Goal: Task Accomplishment & Management: Manage account settings

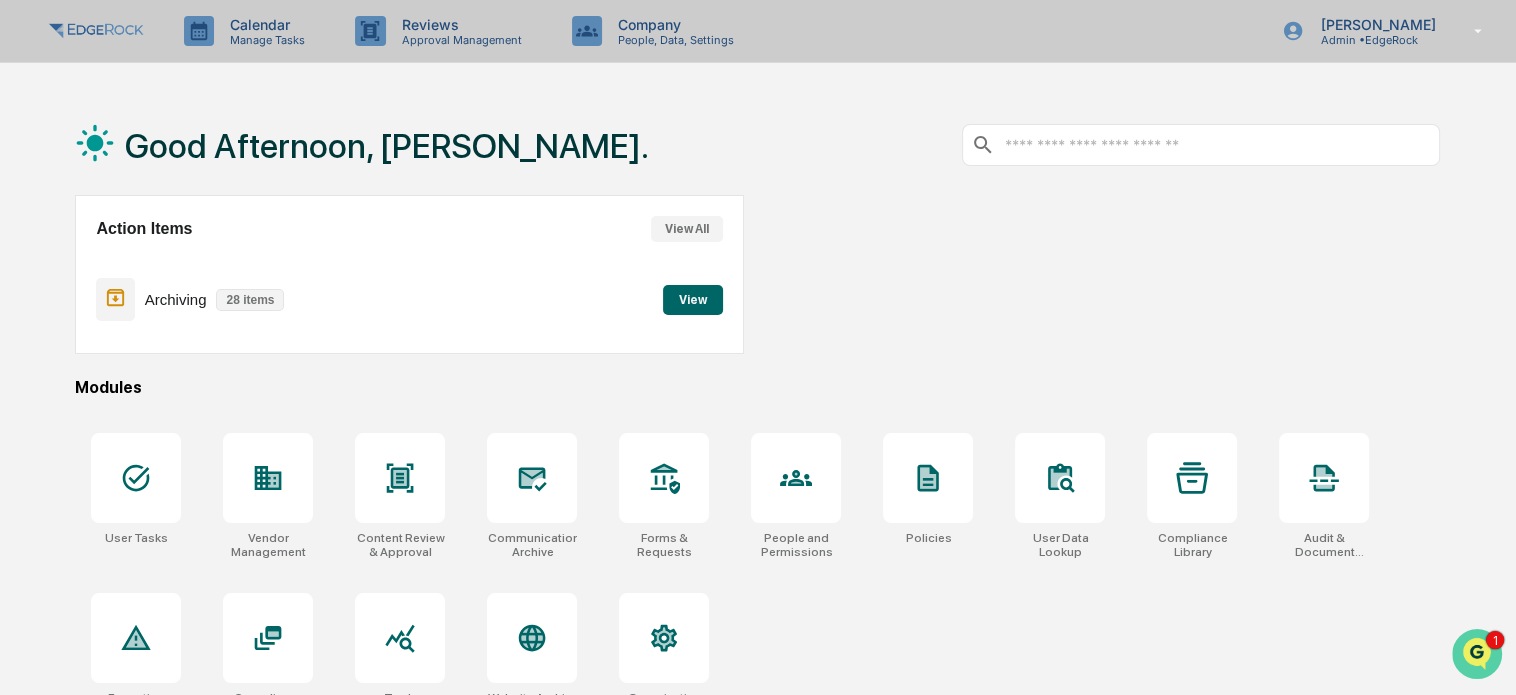
click at [1481, 670] on icon "Open customer support" at bounding box center [1477, 679] width 50 height 50
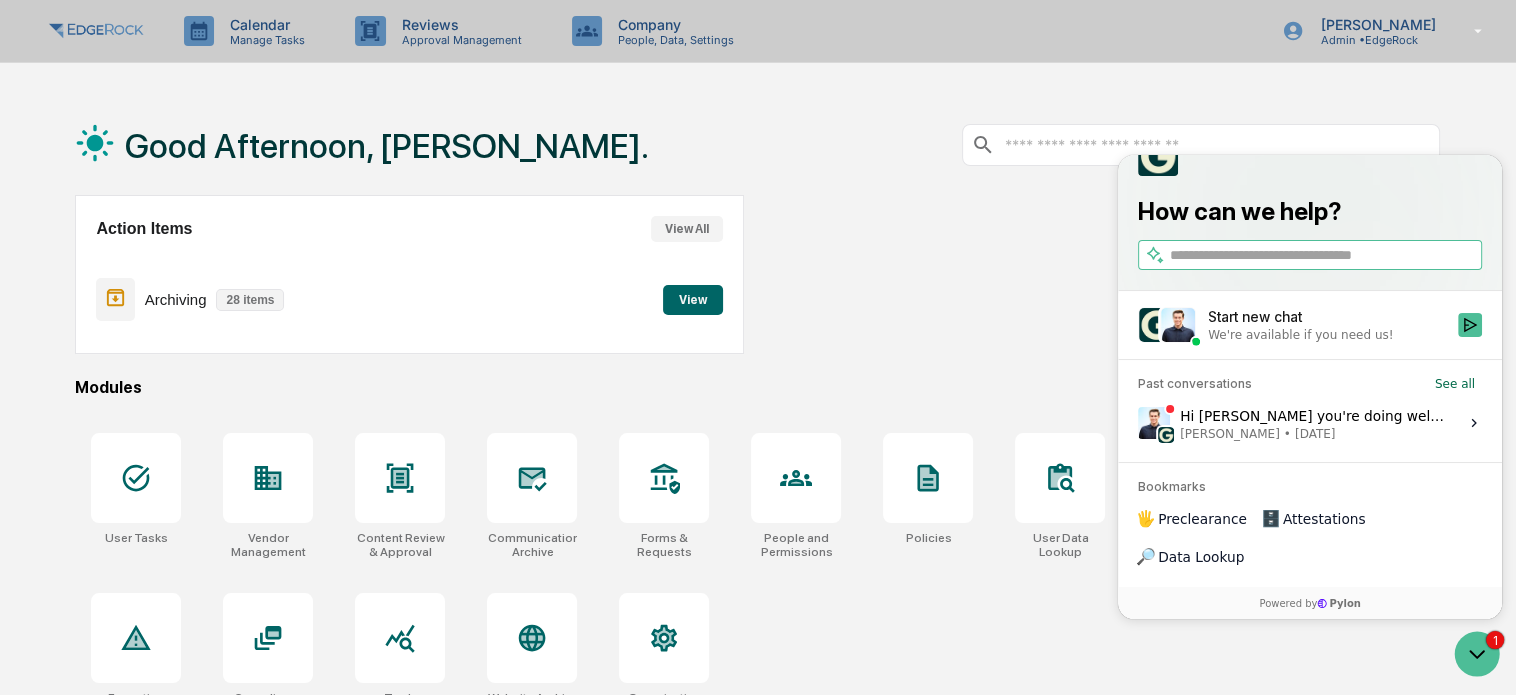
click at [1334, 441] on span "Jack Rasmussen • Oct 13" at bounding box center [1313, 433] width 266 height 16
click at [1138, 423] on button "View issue" at bounding box center [1137, 422] width 1 height 1
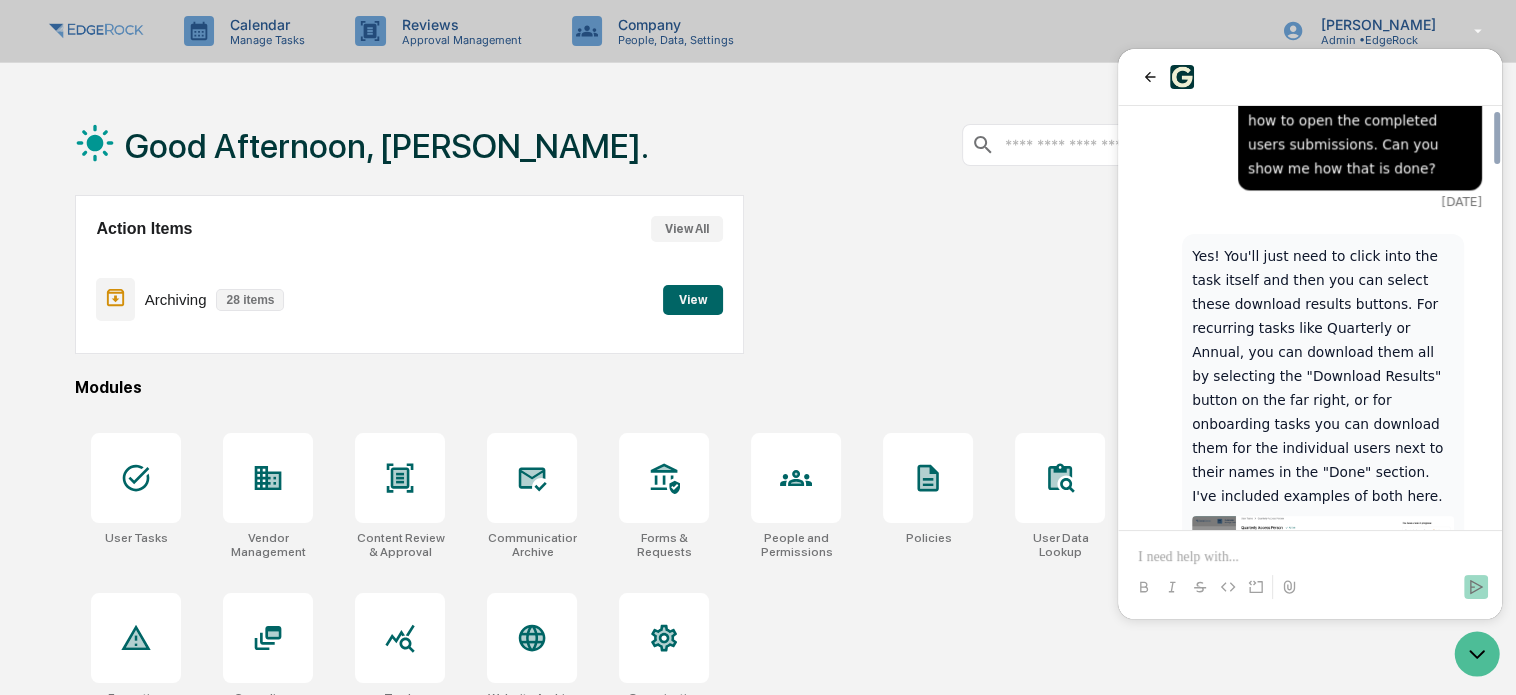
scroll to position [3292, 0]
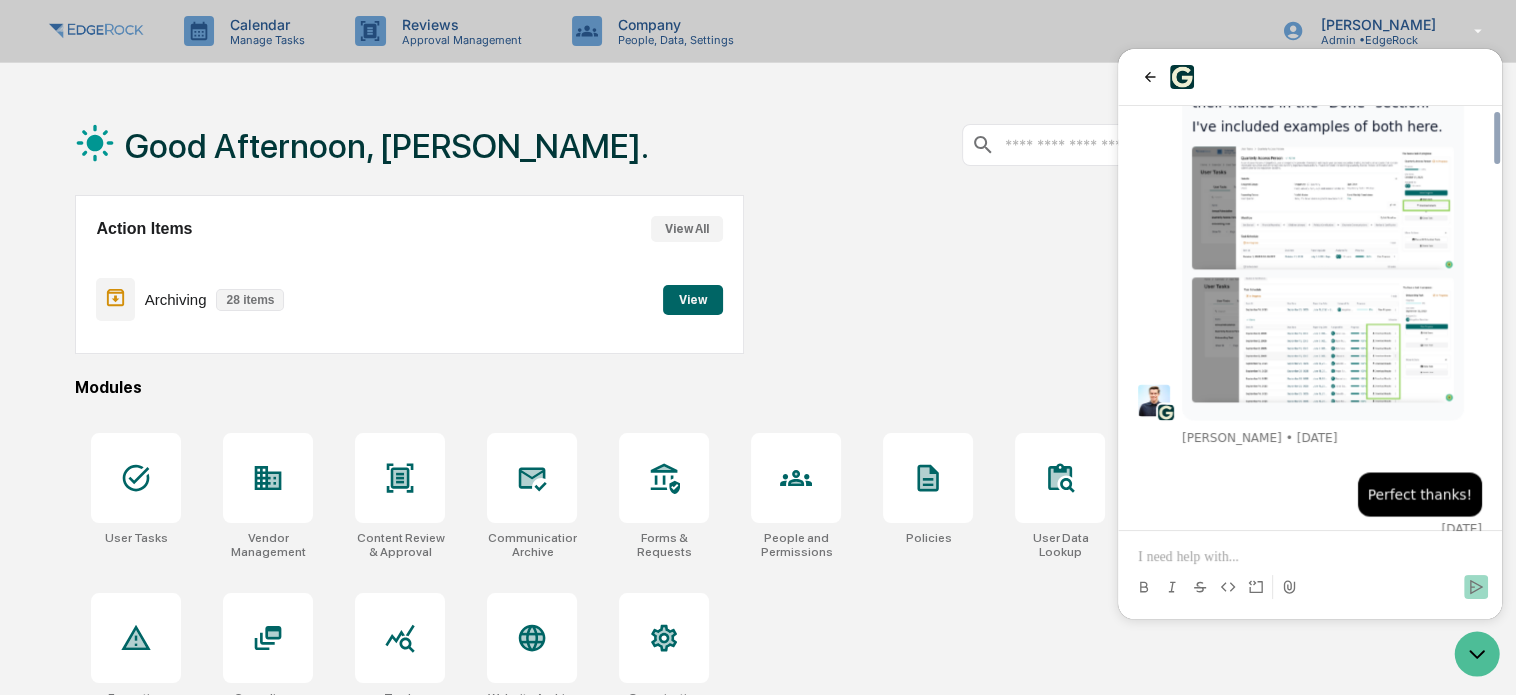
click at [1299, 556] on p at bounding box center [1310, 557] width 344 height 20
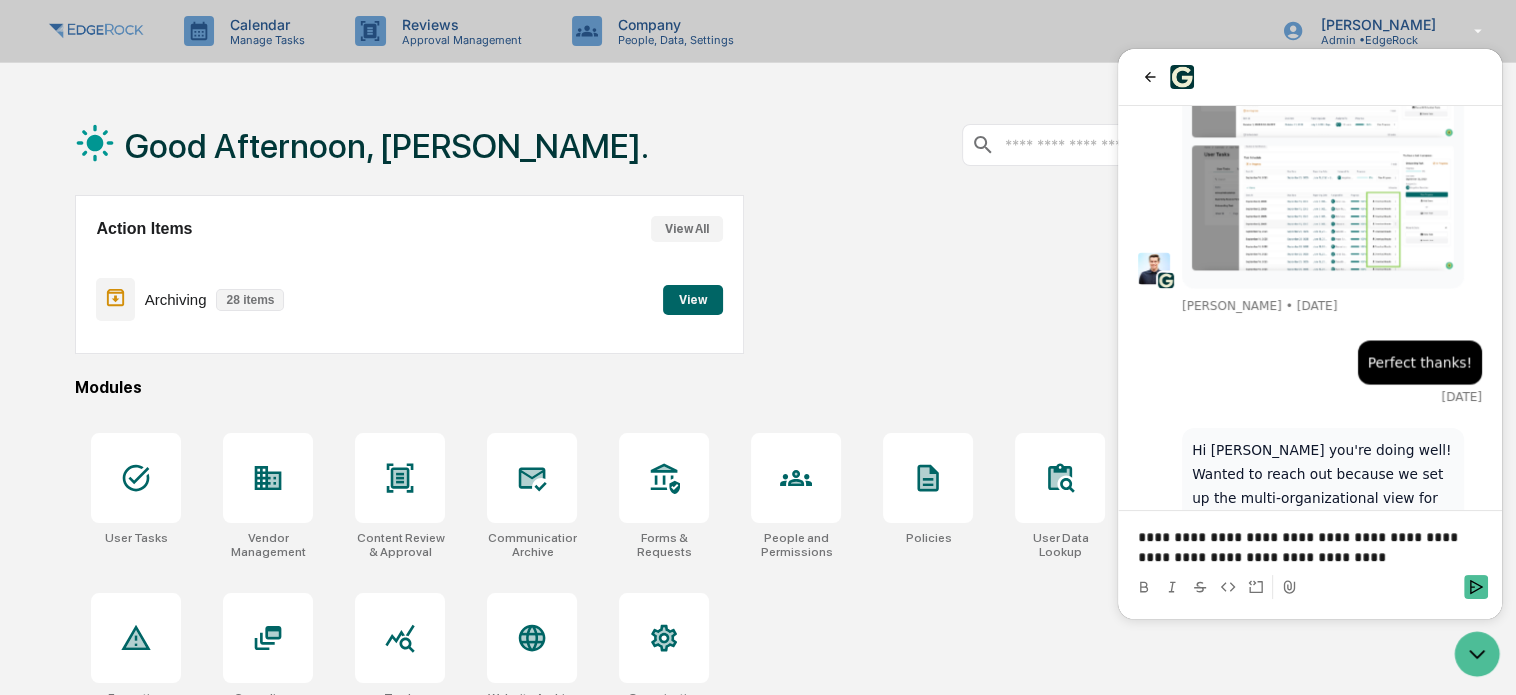
scroll to position [3504, 0]
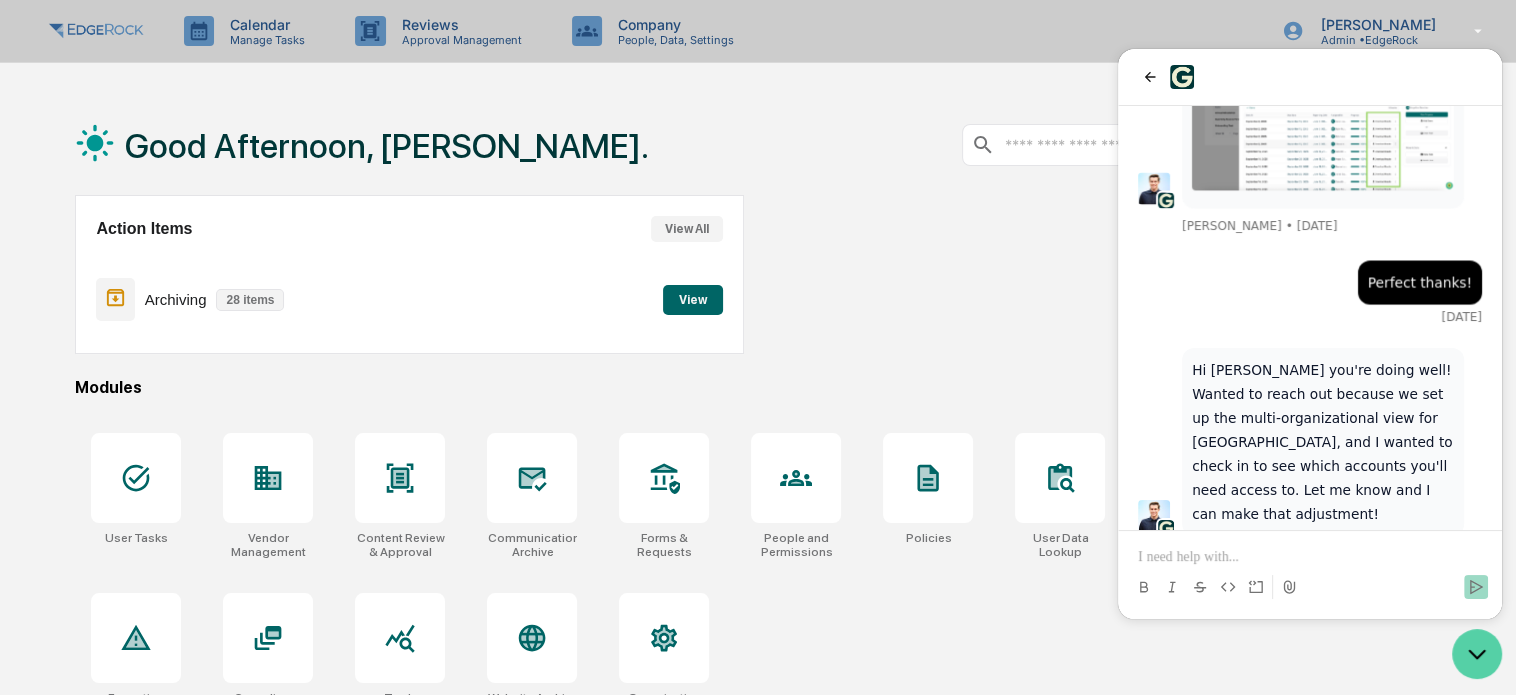
click at [1473, 648] on icon "Open customer support" at bounding box center [1477, 654] width 50 height 50
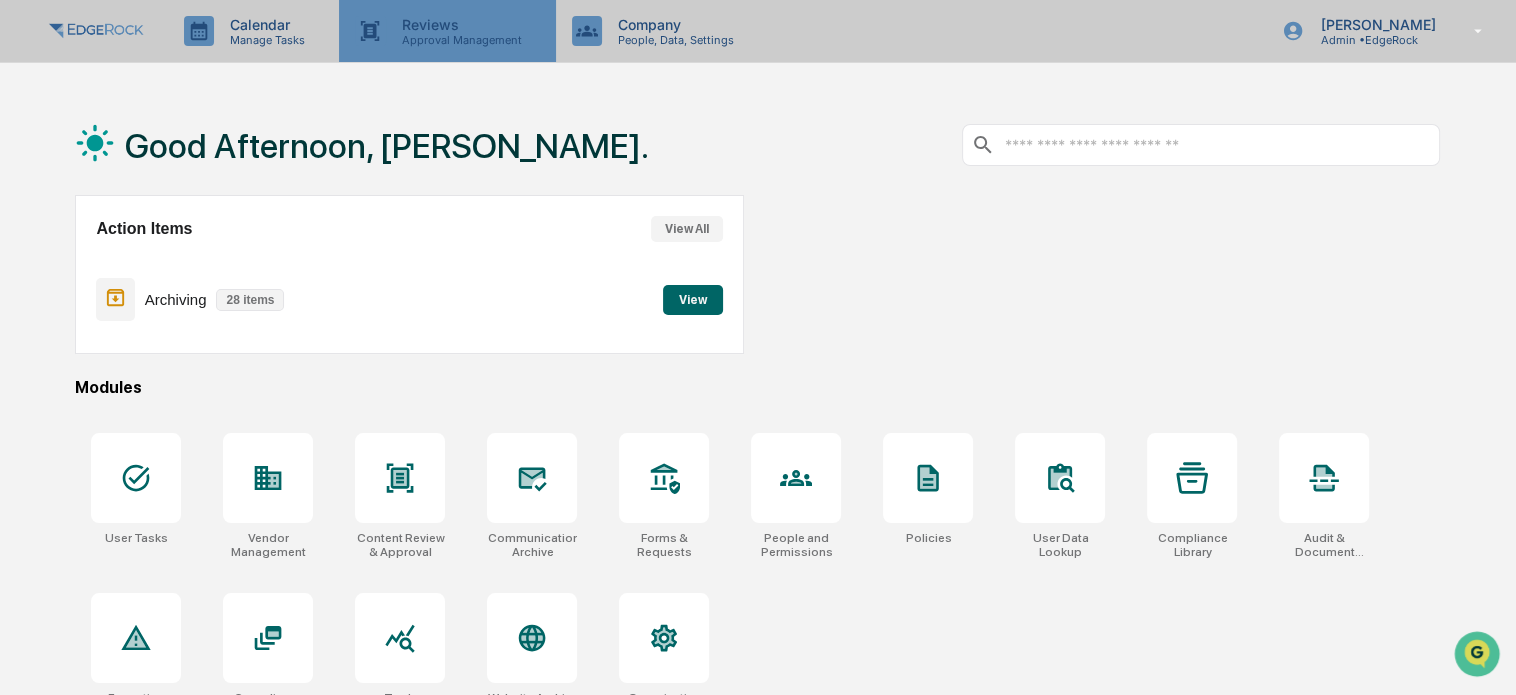
click at [410, 48] on div "Reviews Approval Management" at bounding box center [447, 31] width 216 height 62
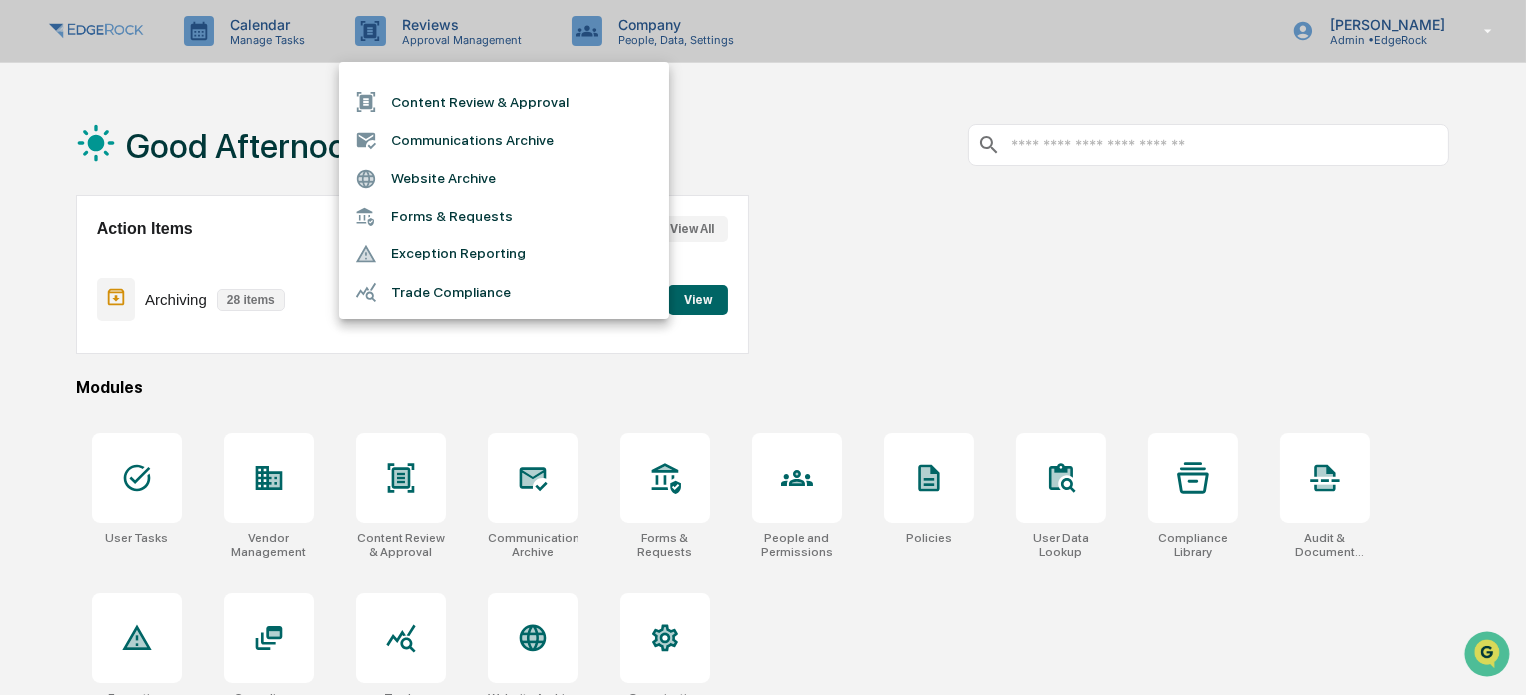
click at [227, 30] on div at bounding box center [763, 347] width 1526 height 695
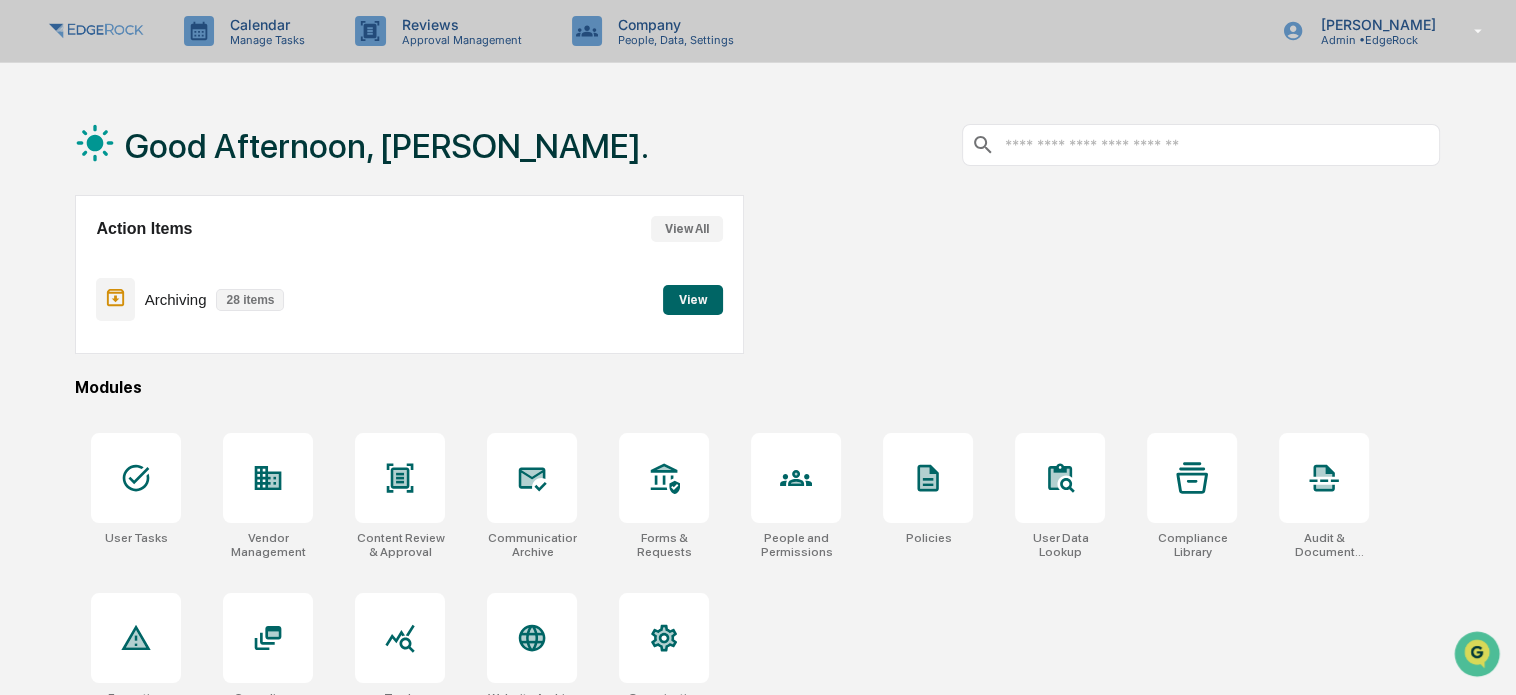
click at [233, 29] on p "Calendar" at bounding box center [264, 24] width 101 height 17
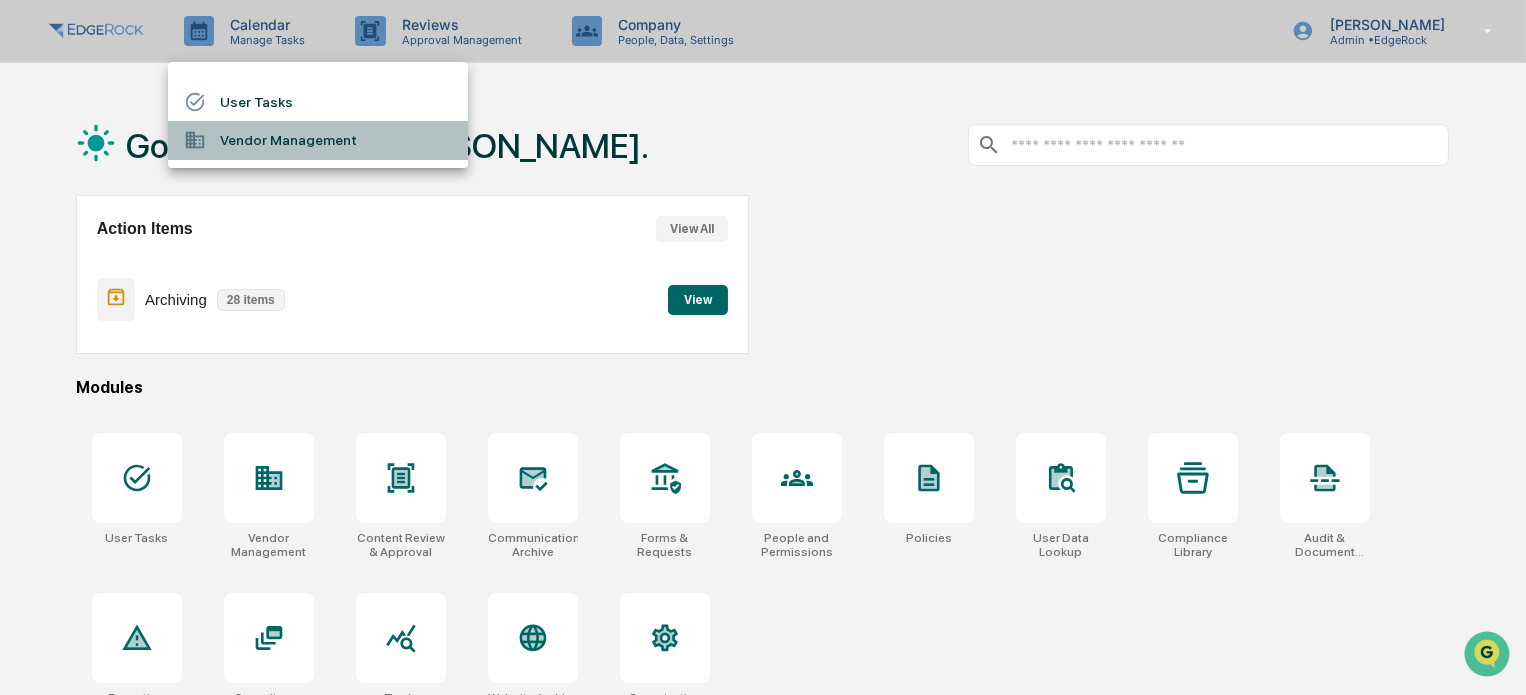
click at [285, 145] on li "Vendor Management" at bounding box center [318, 140] width 300 height 38
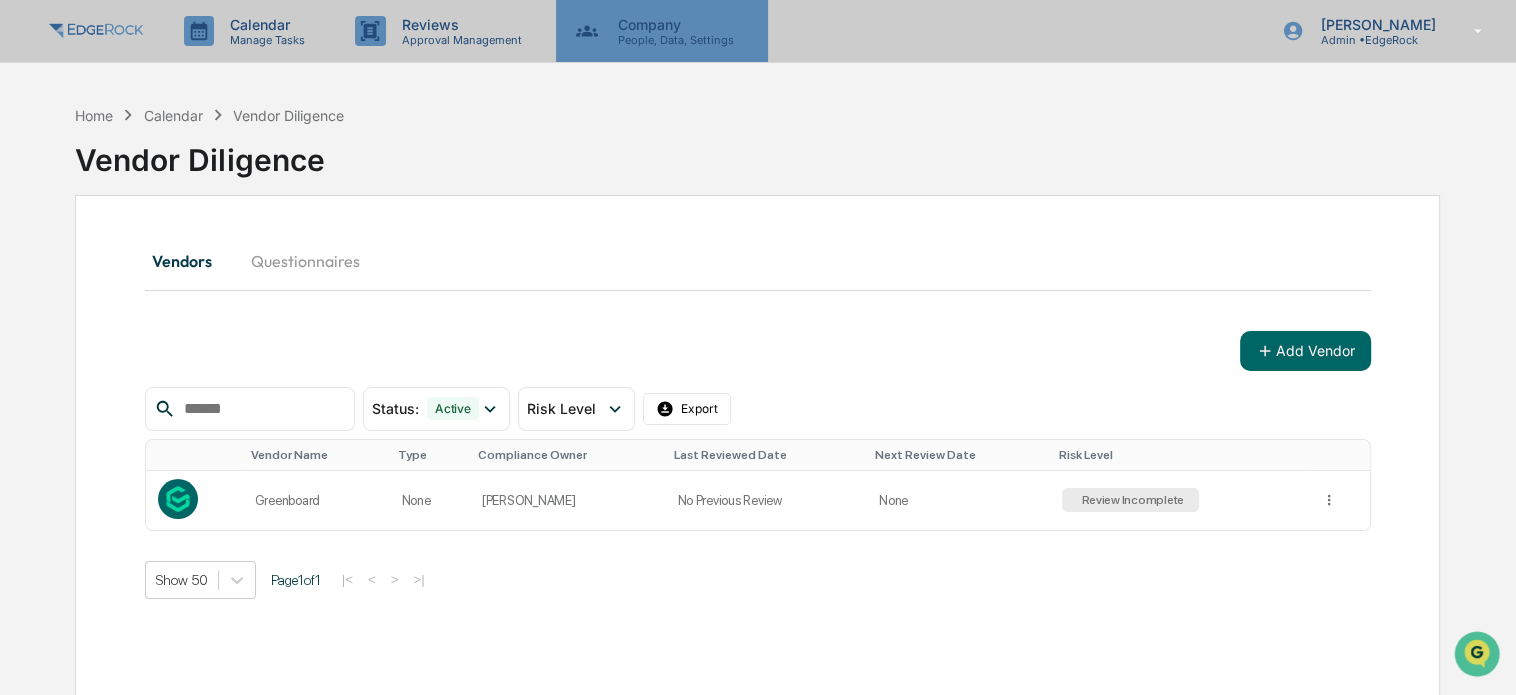
click at [631, 24] on p "Company" at bounding box center [673, 24] width 142 height 17
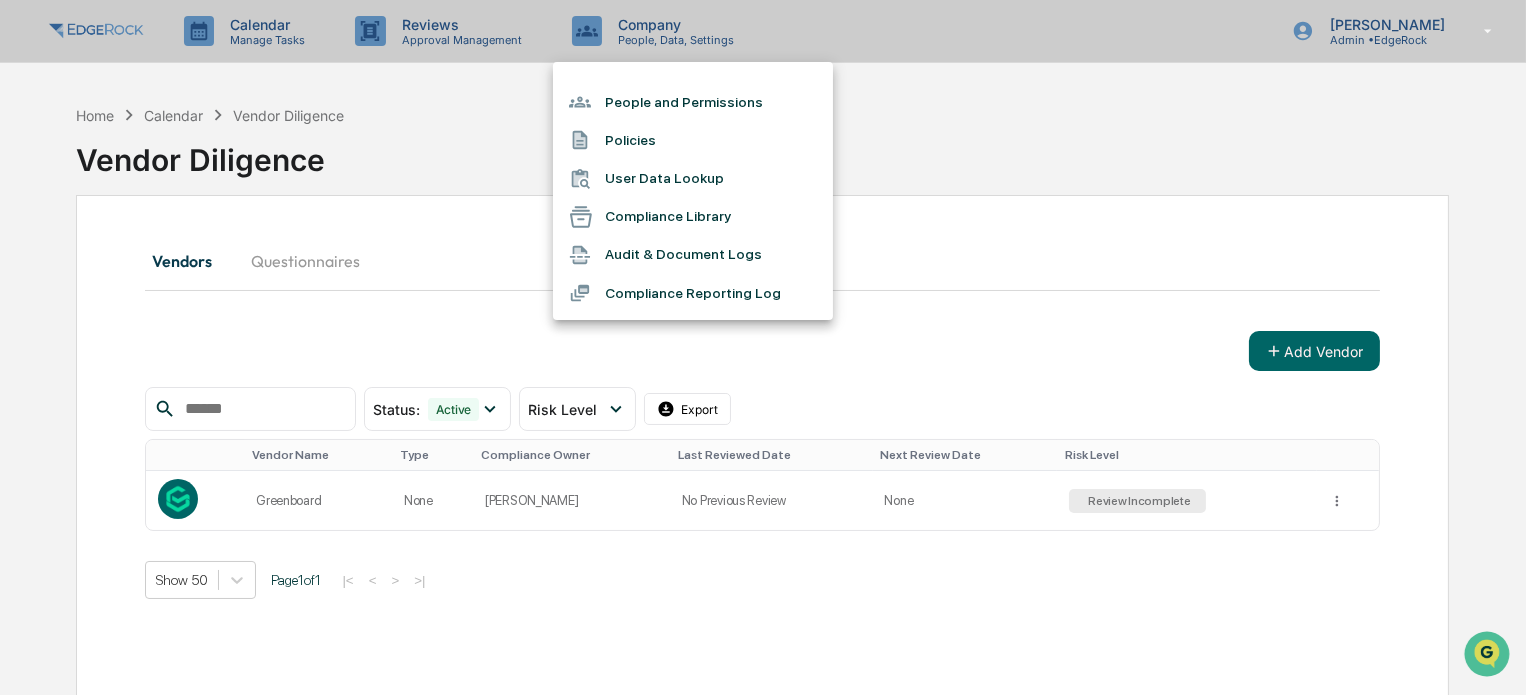
click at [453, 15] on div at bounding box center [763, 347] width 1526 height 695
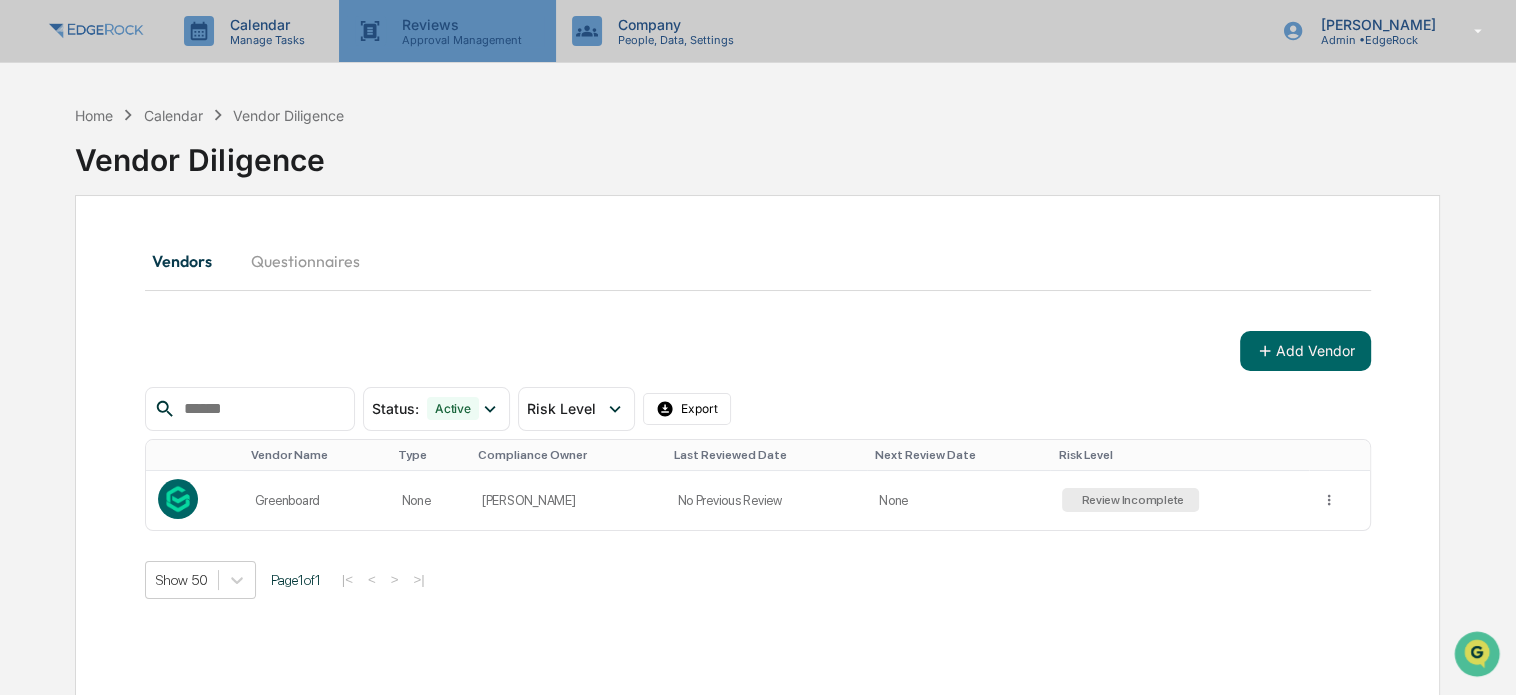
click at [451, 43] on p "Approval Management" at bounding box center [459, 40] width 146 height 14
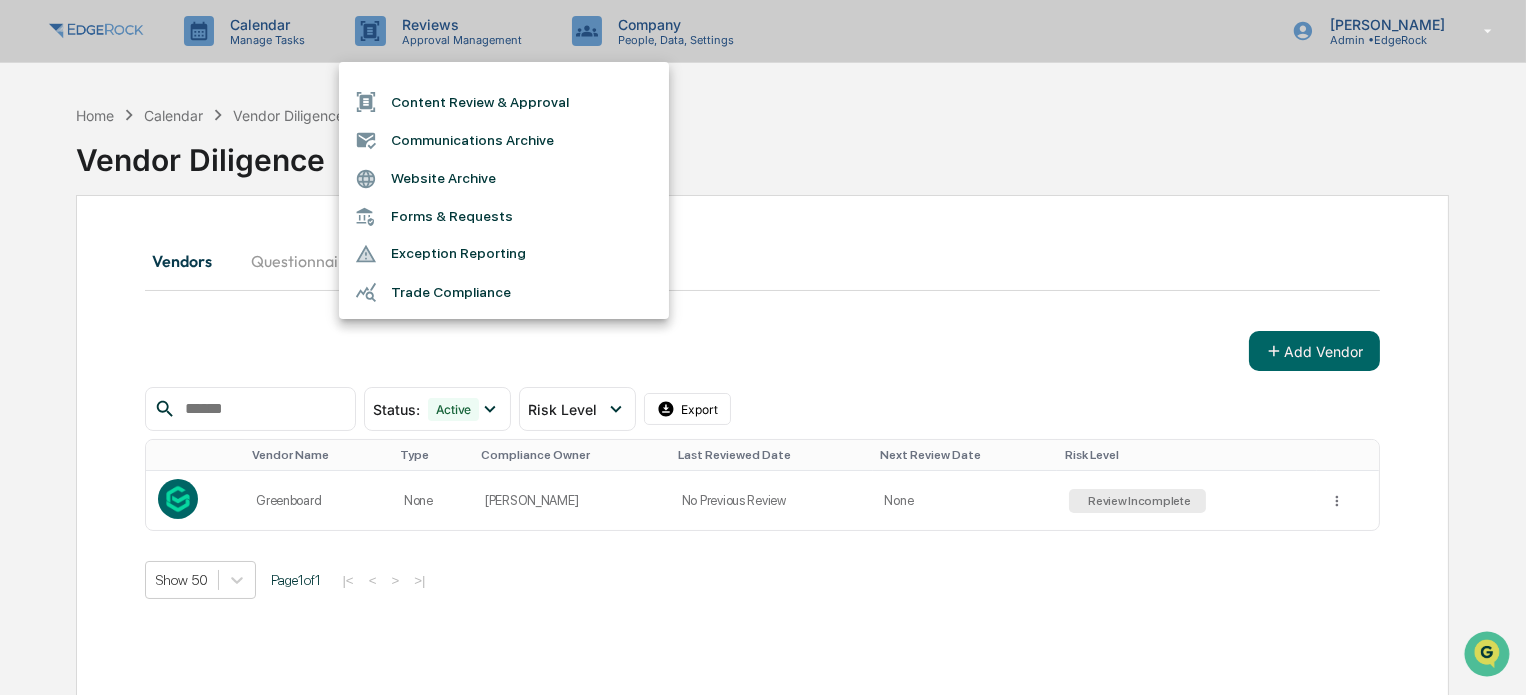
drag, startPoint x: 79, startPoint y: 25, endPoint x: 92, endPoint y: 25, distance: 13.0
click at [92, 25] on div at bounding box center [763, 347] width 1526 height 695
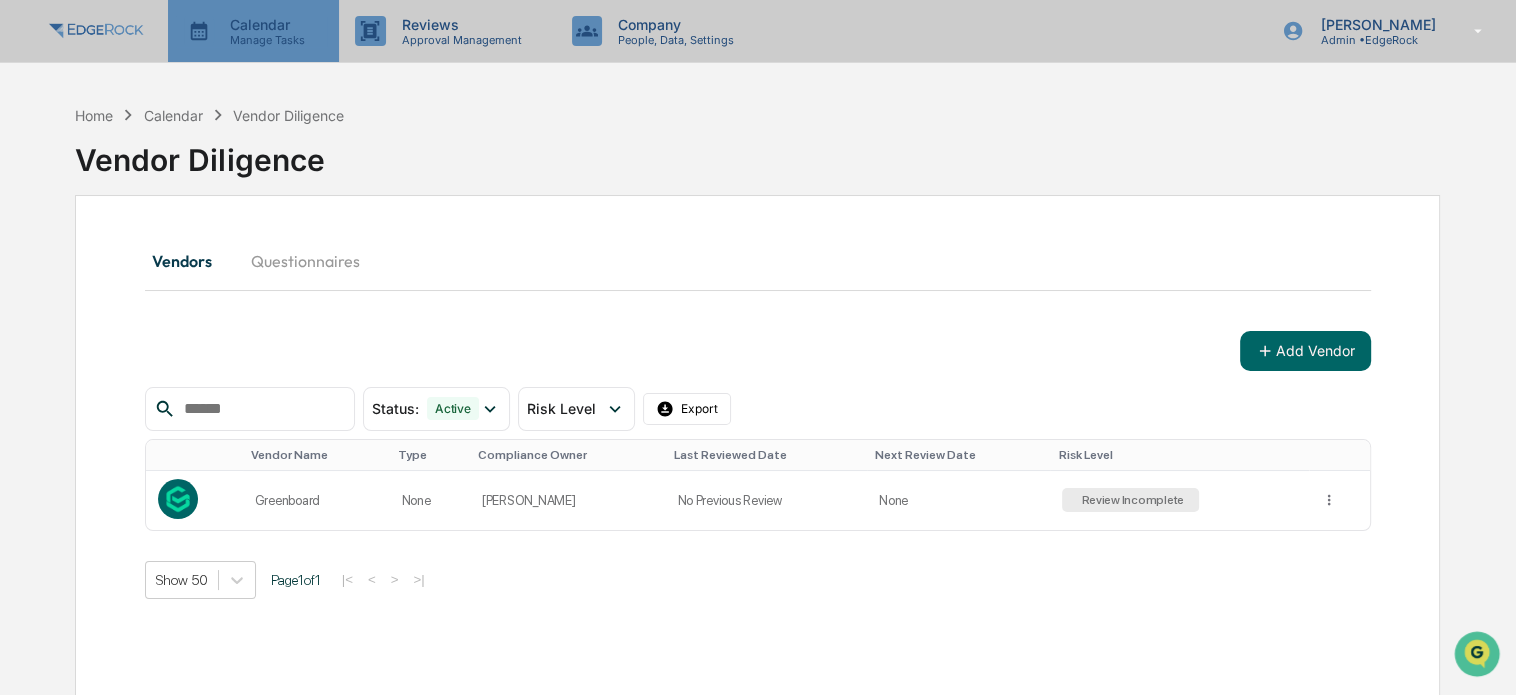
click at [242, 35] on p "Manage Tasks" at bounding box center [264, 40] width 101 height 14
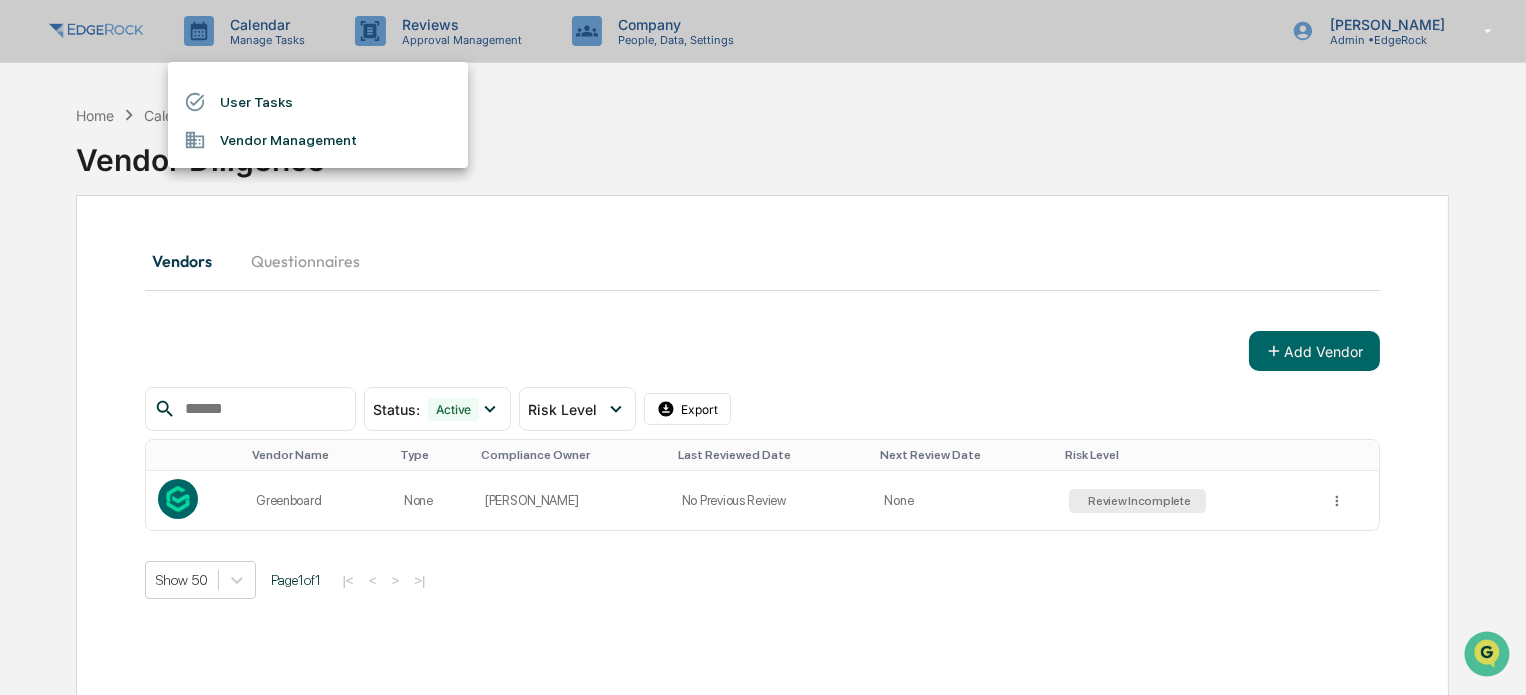
click at [357, 105] on li "User Tasks" at bounding box center [318, 102] width 300 height 38
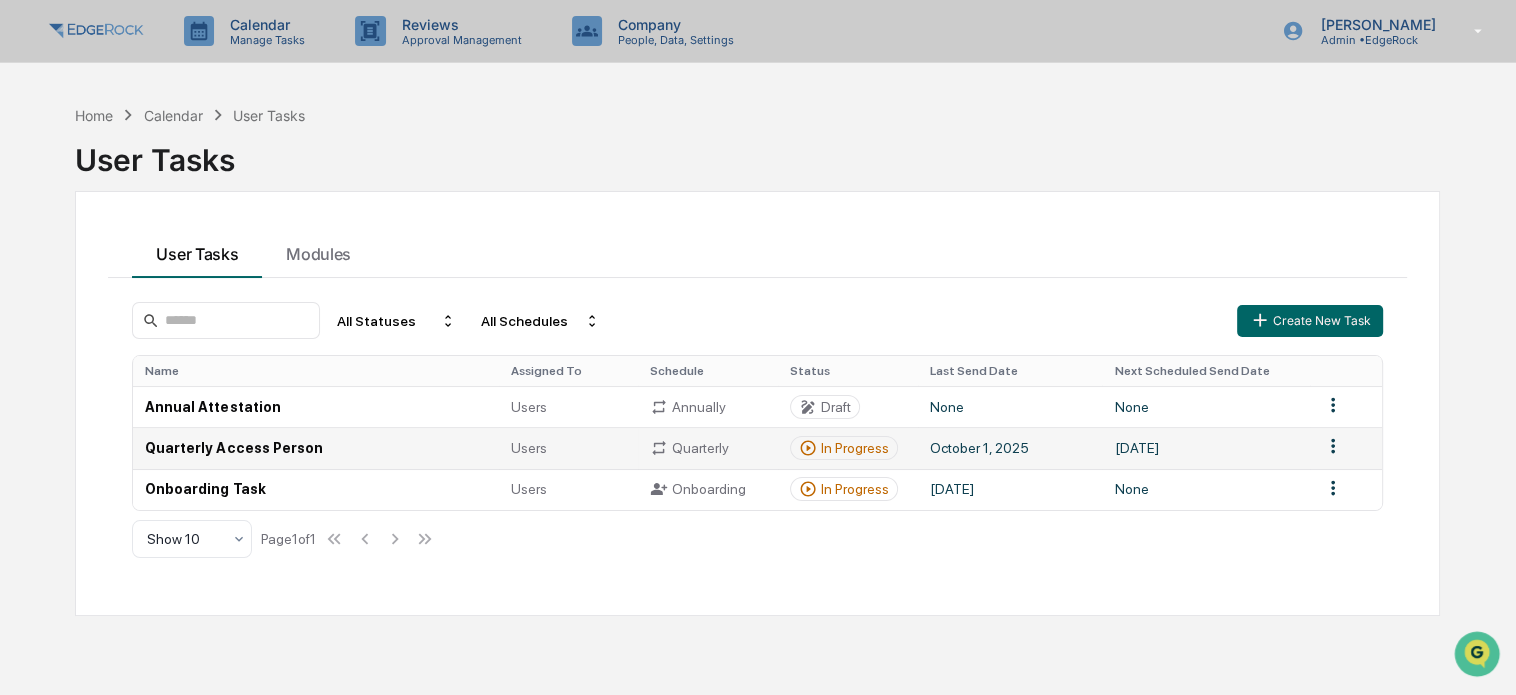
click at [257, 448] on td "Quarterly Access Person" at bounding box center [315, 447] width 365 height 41
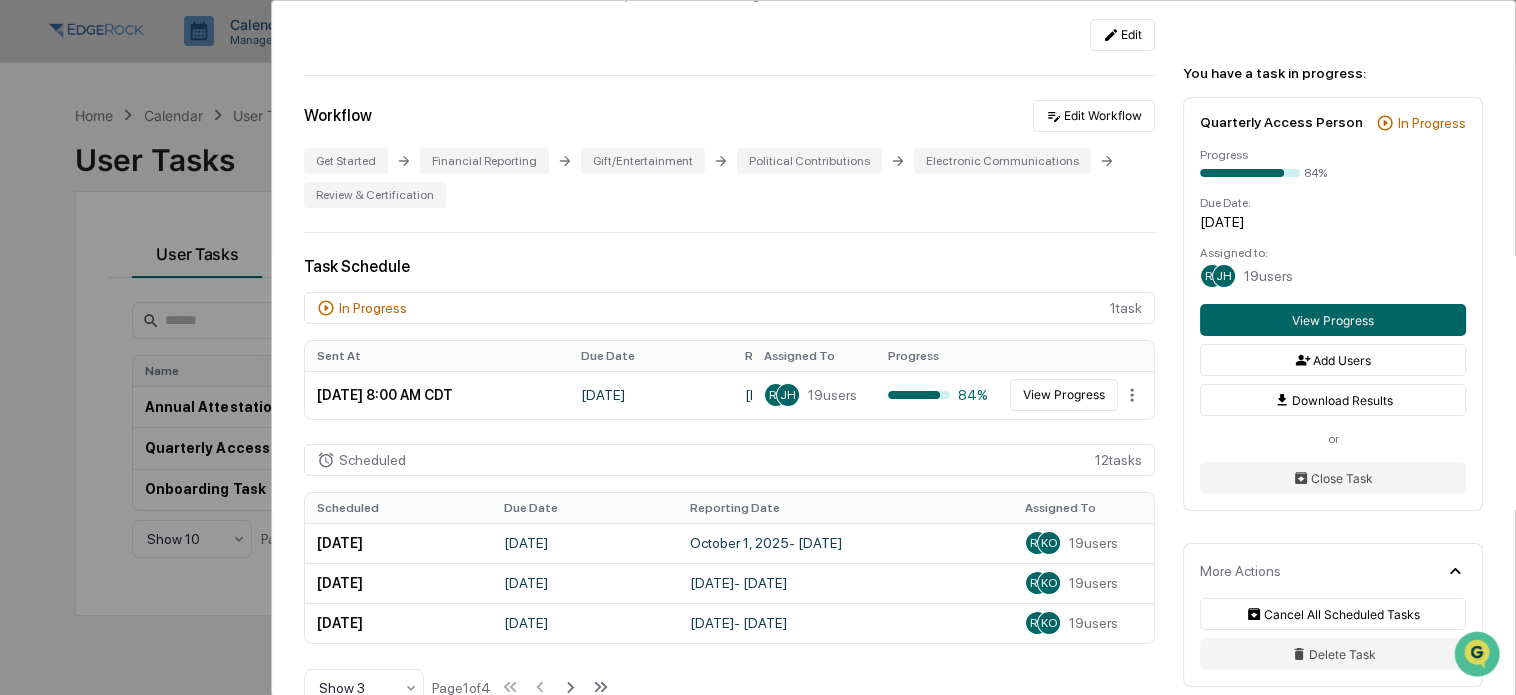
scroll to position [400, 0]
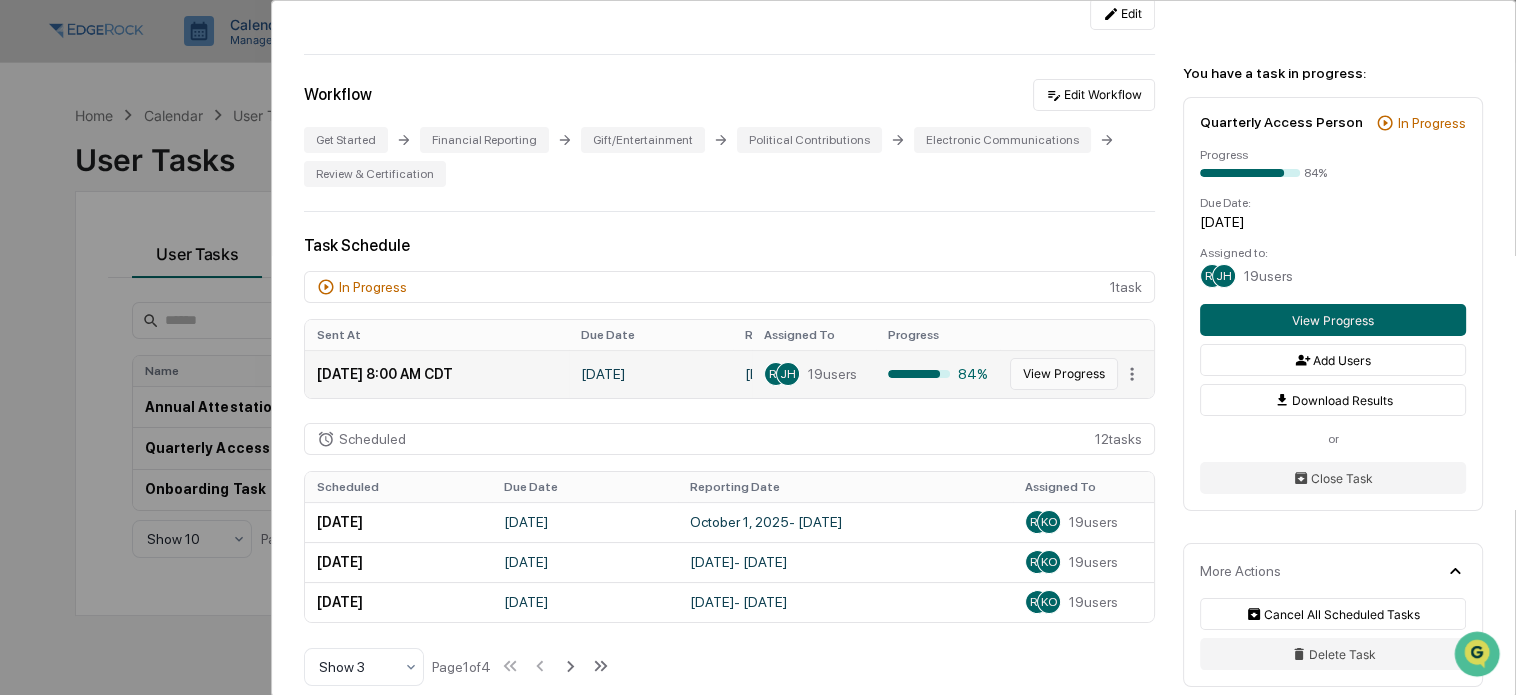
click at [1037, 372] on button "View Progress" at bounding box center [1064, 374] width 108 height 32
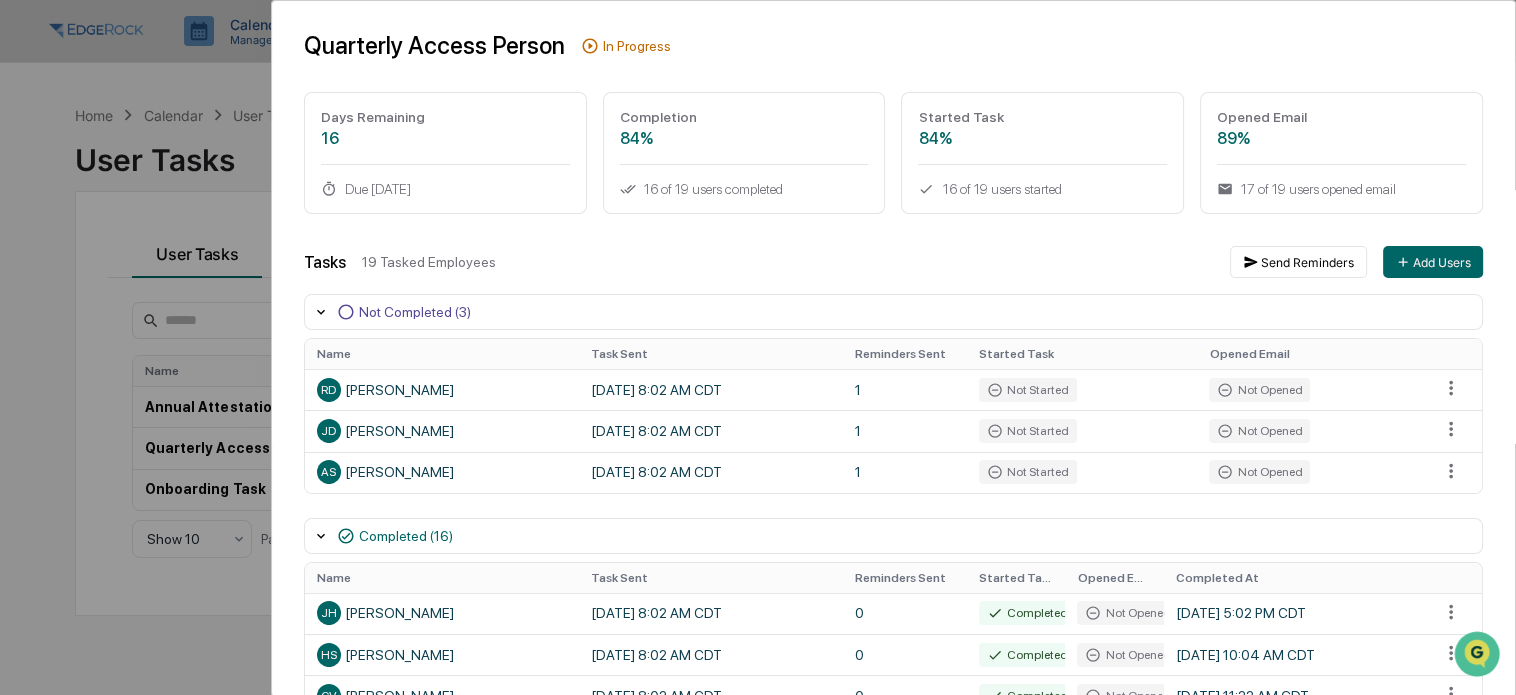
scroll to position [100, 0]
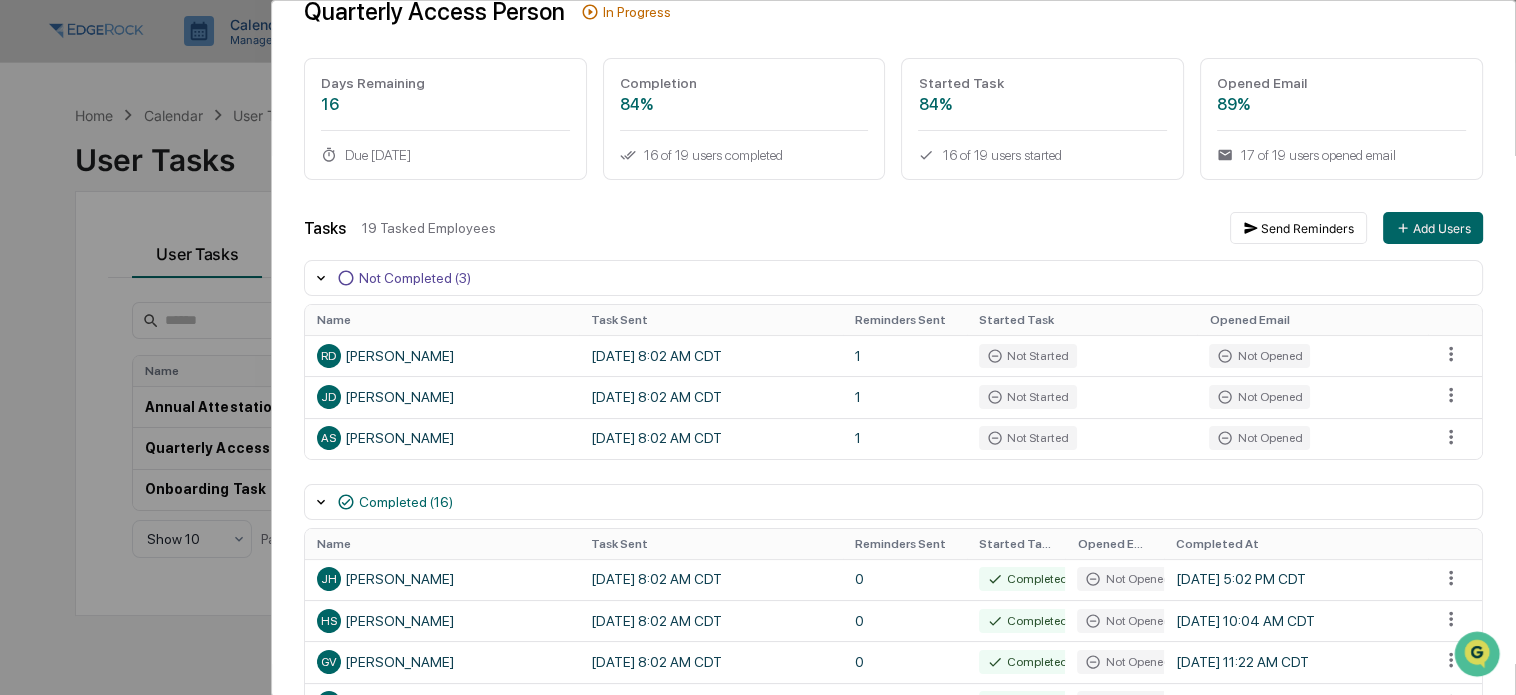
click at [103, 333] on div "User Tasks Quarterly Access Person Task Details Quarterly Access Person In Prog…" at bounding box center [758, 347] width 1516 height 695
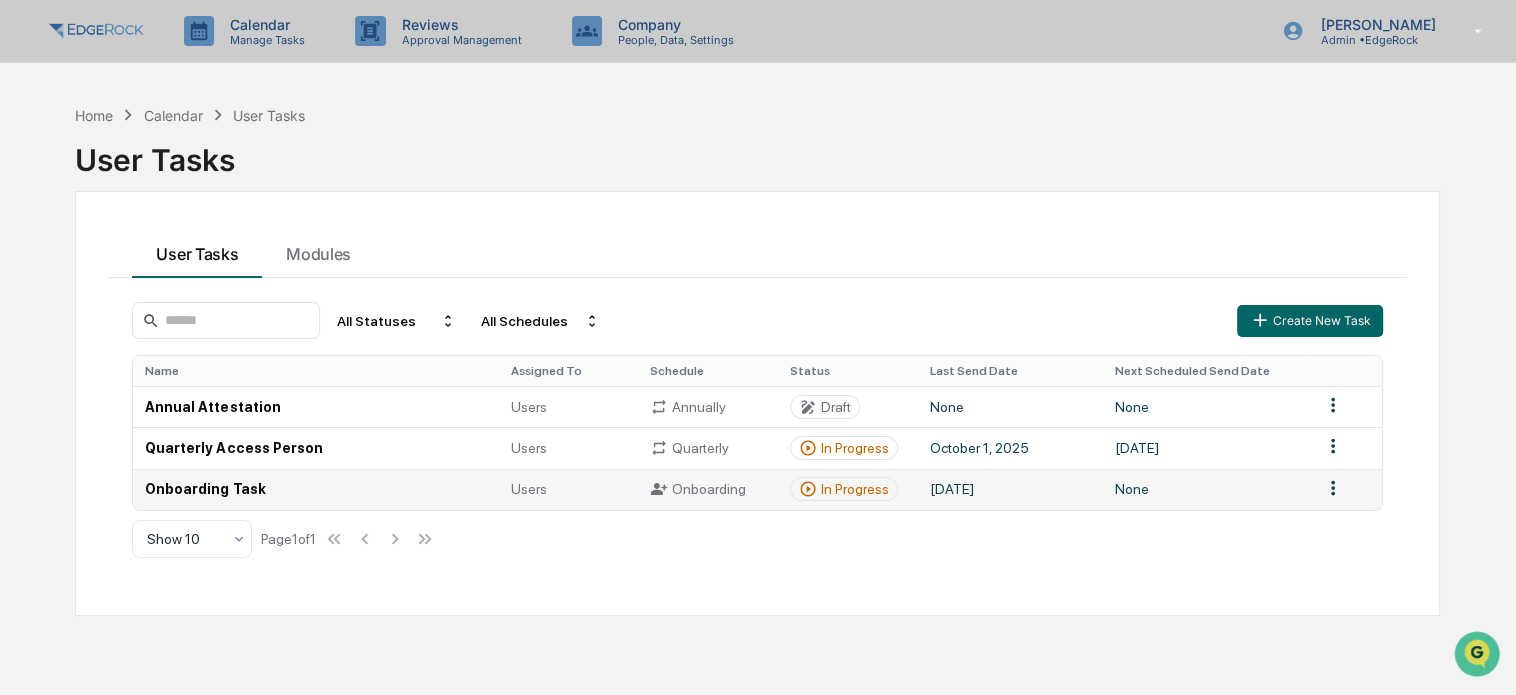
click at [197, 487] on td "Onboarding Task" at bounding box center [315, 489] width 365 height 41
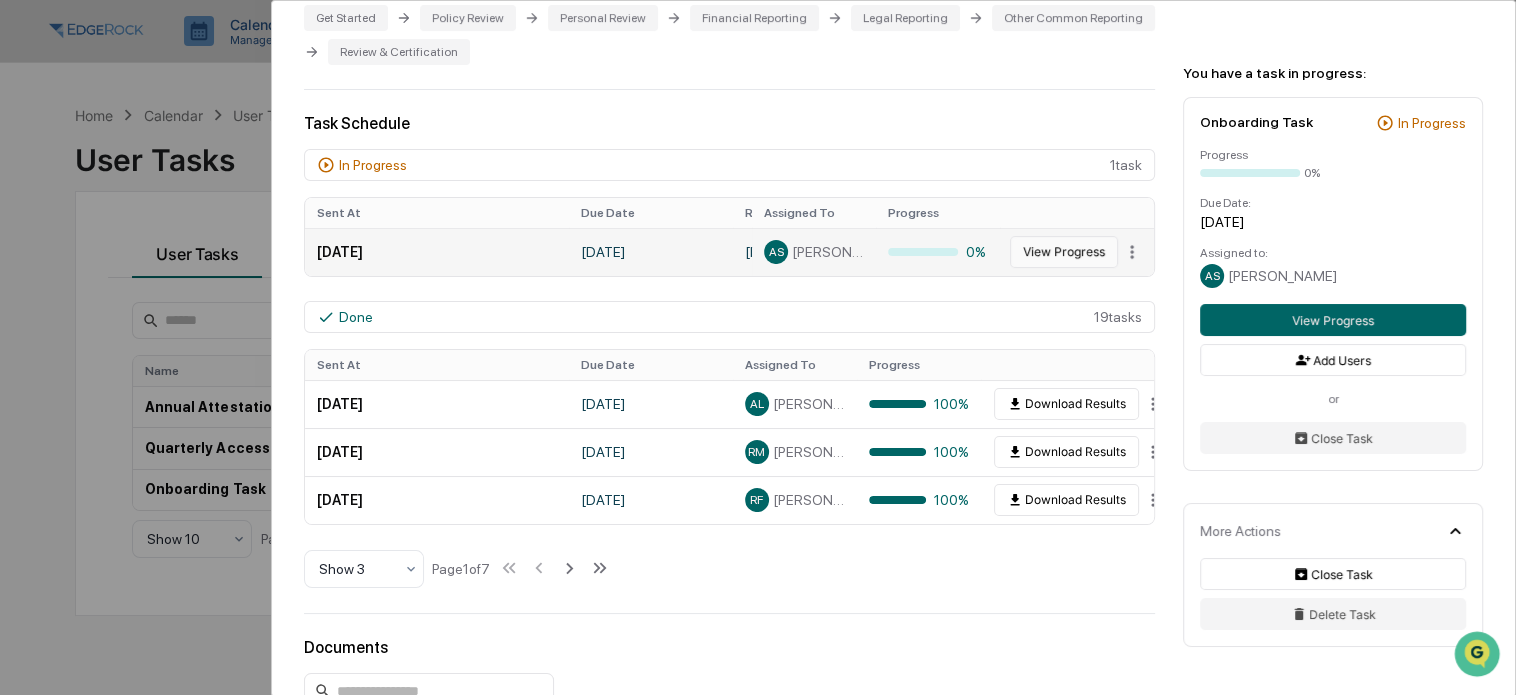
scroll to position [499, 0]
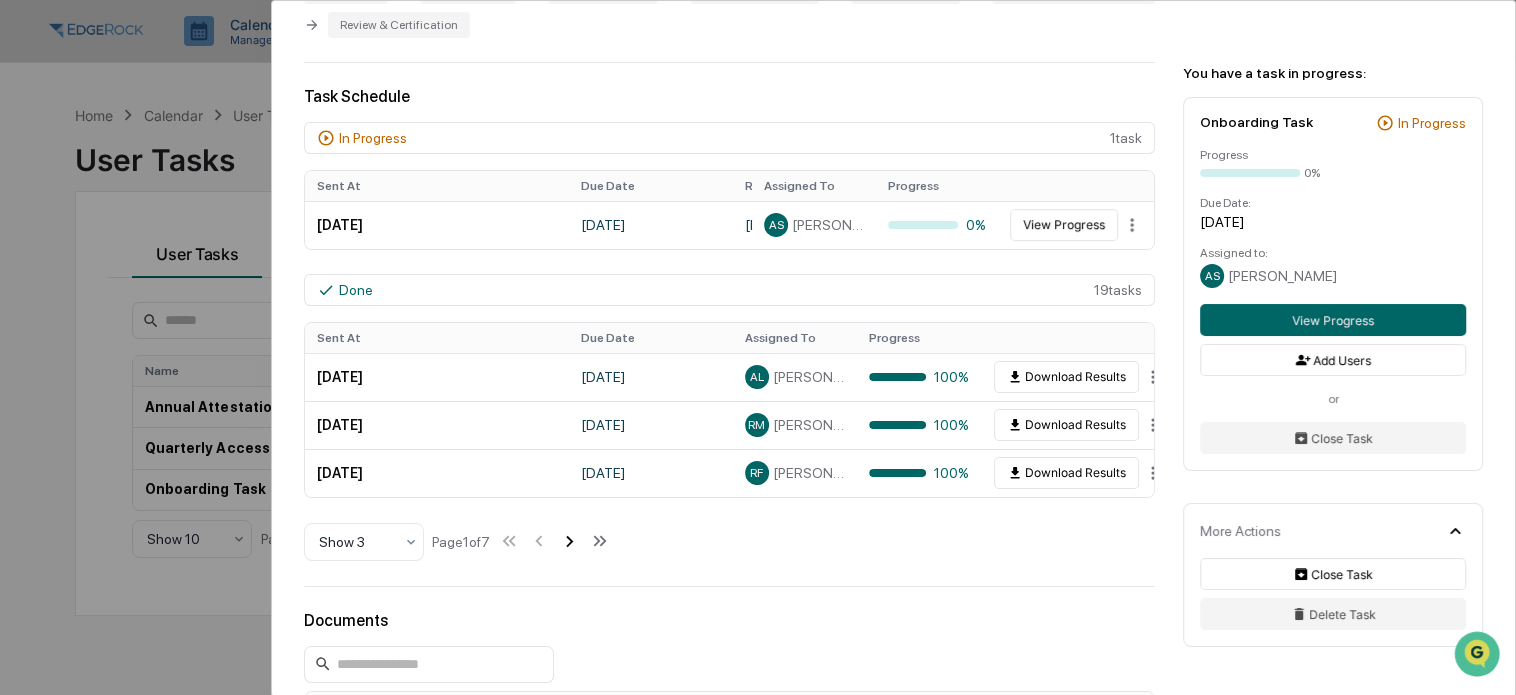
click at [579, 544] on icon at bounding box center [569, 541] width 22 height 22
click at [546, 546] on icon at bounding box center [541, 541] width 22 height 22
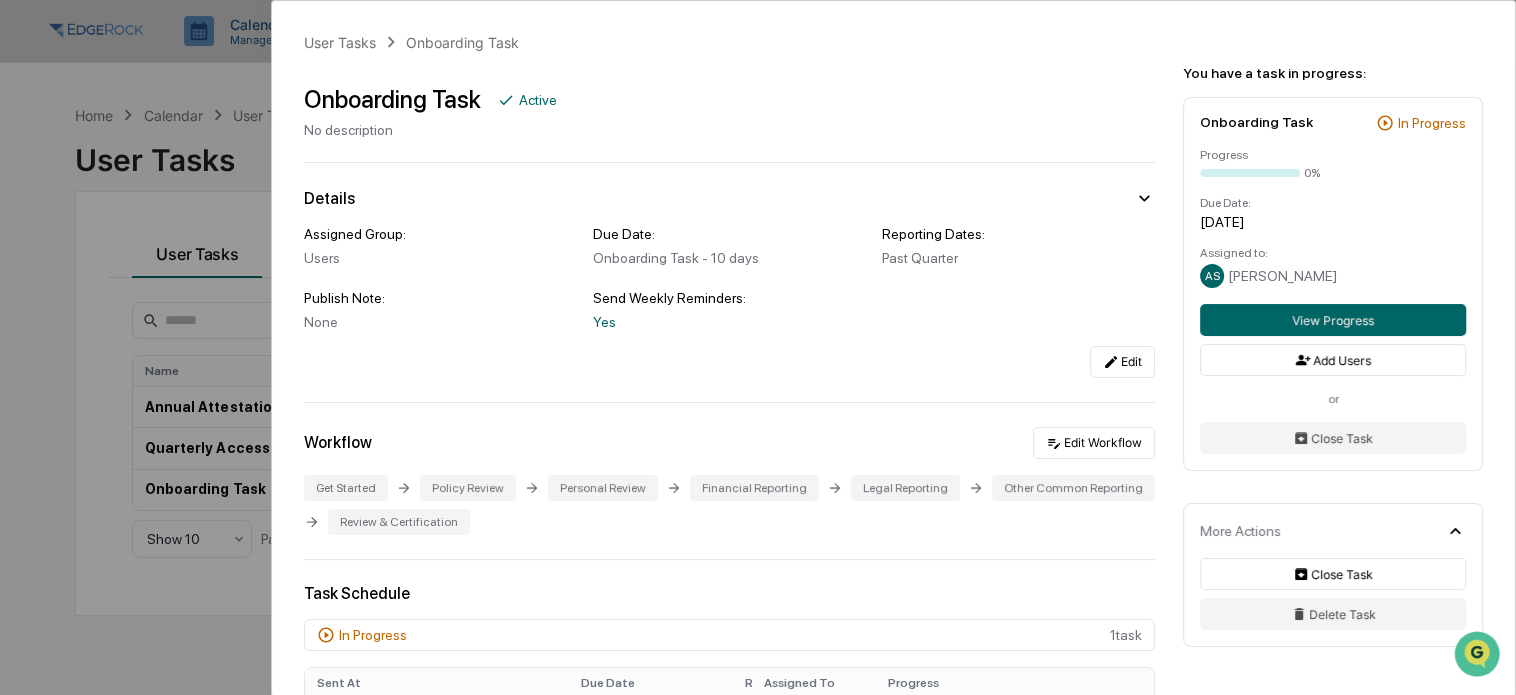
scroll to position [0, 0]
click at [119, 280] on div "User Tasks Onboarding Task Onboarding Task Active No description Details Assign…" at bounding box center [758, 347] width 1516 height 695
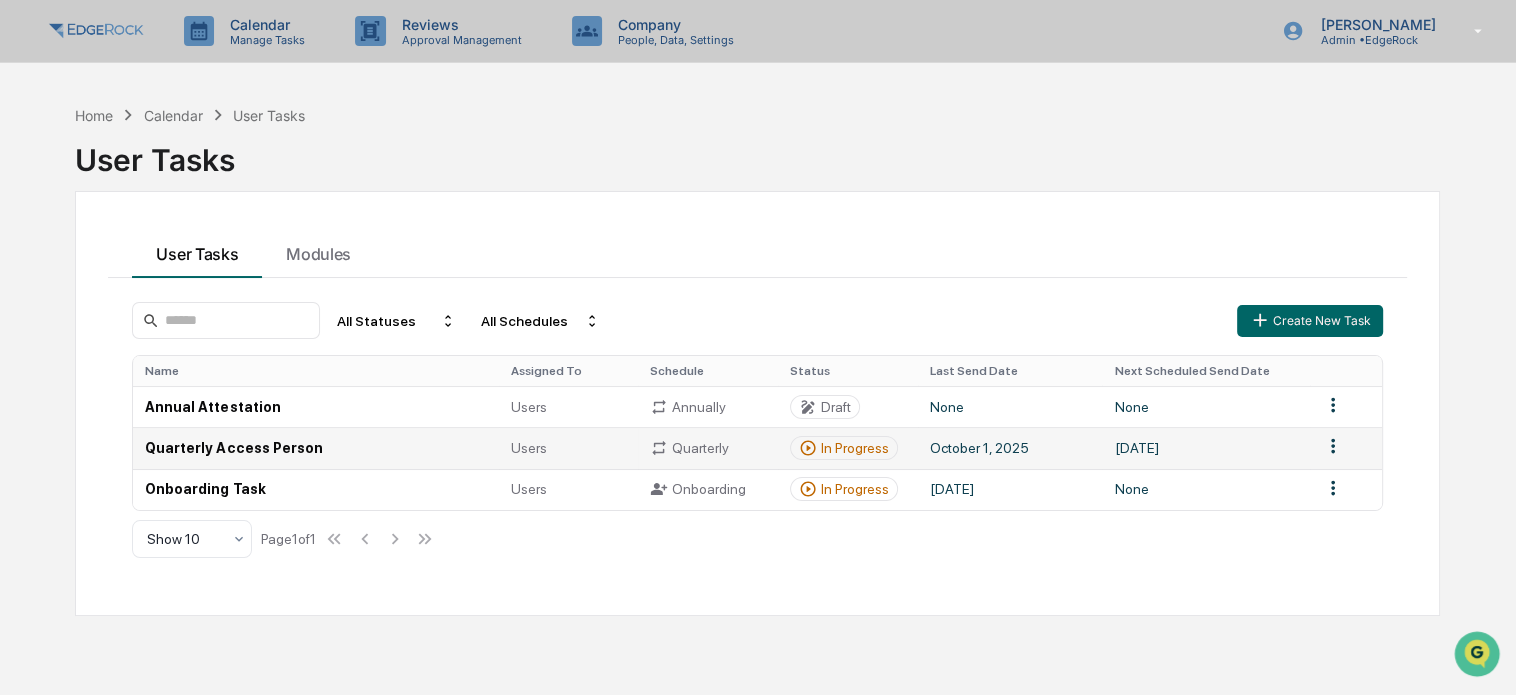
click at [208, 451] on td "Quarterly Access Person" at bounding box center [315, 447] width 365 height 41
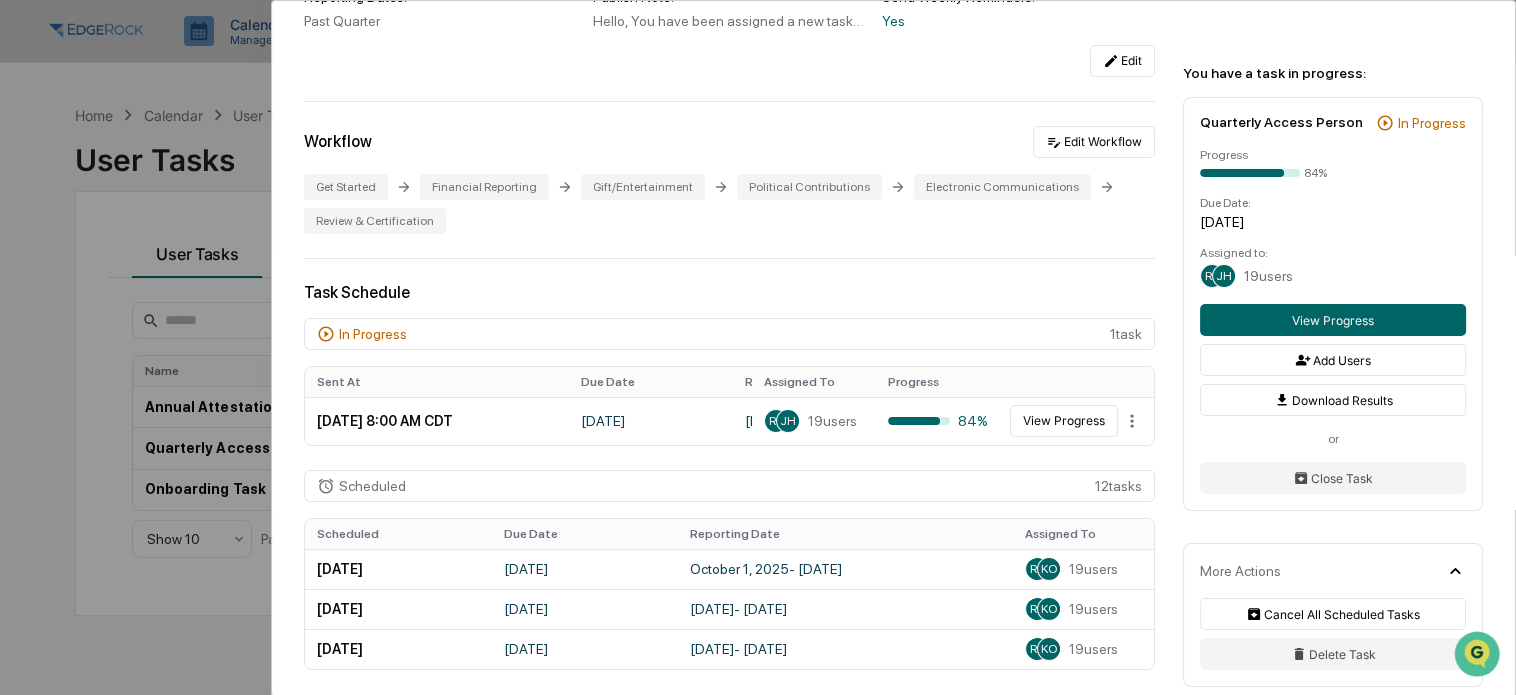
scroll to position [400, 0]
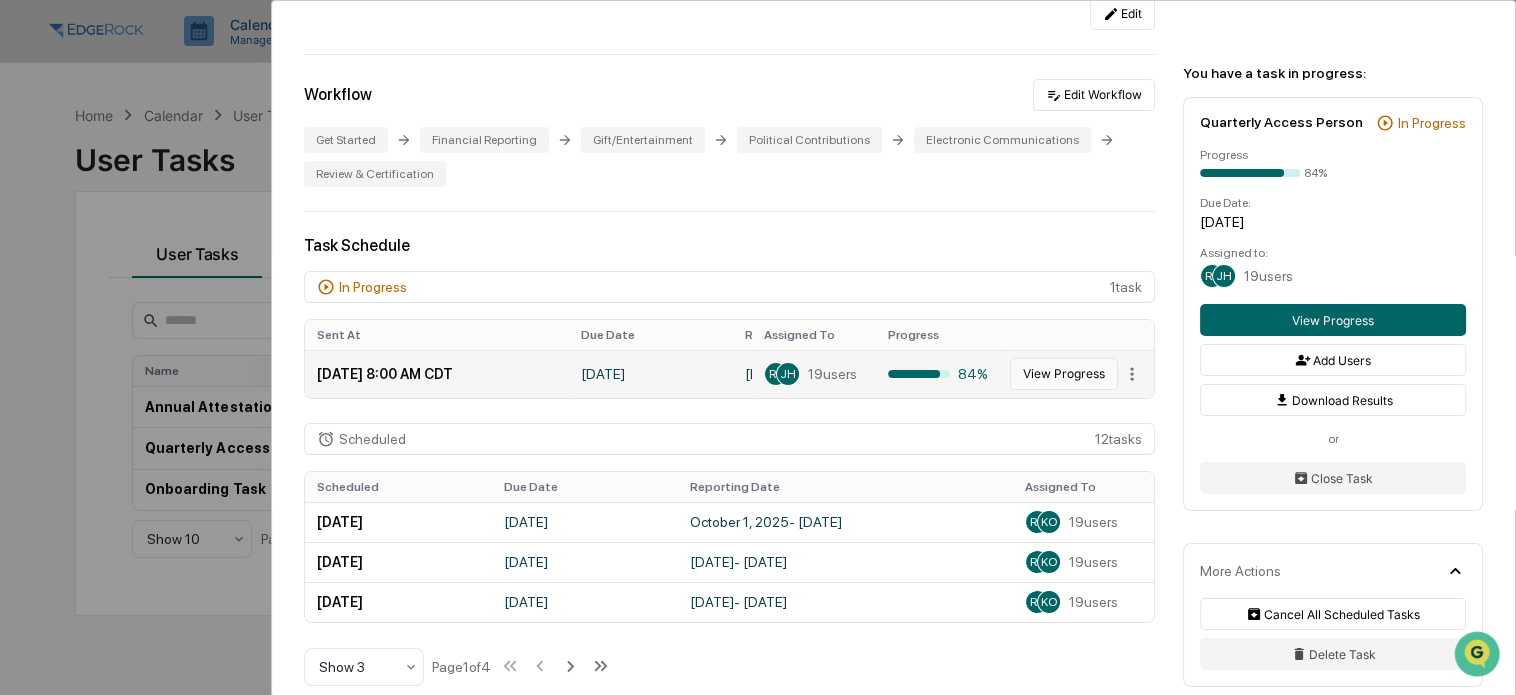
click at [1047, 381] on button "View Progress" at bounding box center [1064, 374] width 108 height 32
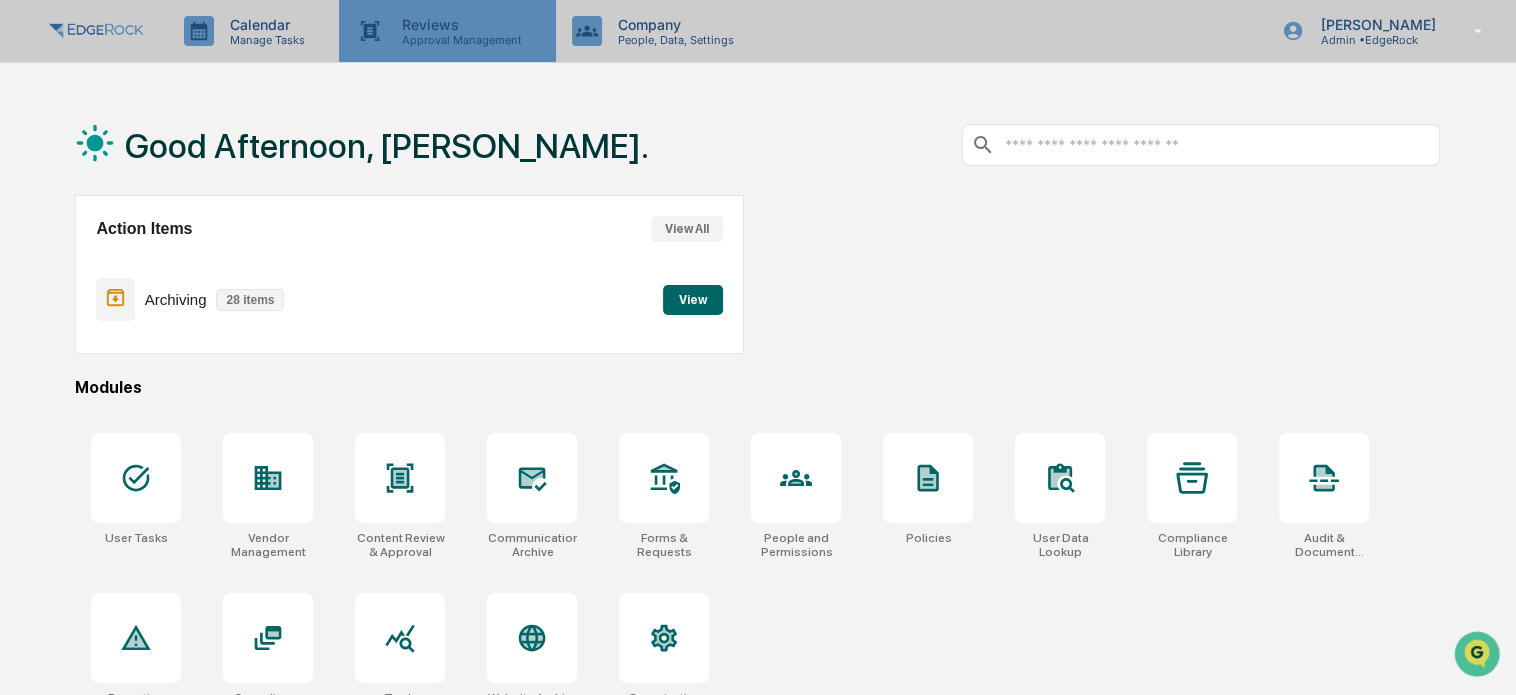
click at [448, 33] on p "Approval Management" at bounding box center [459, 40] width 146 height 14
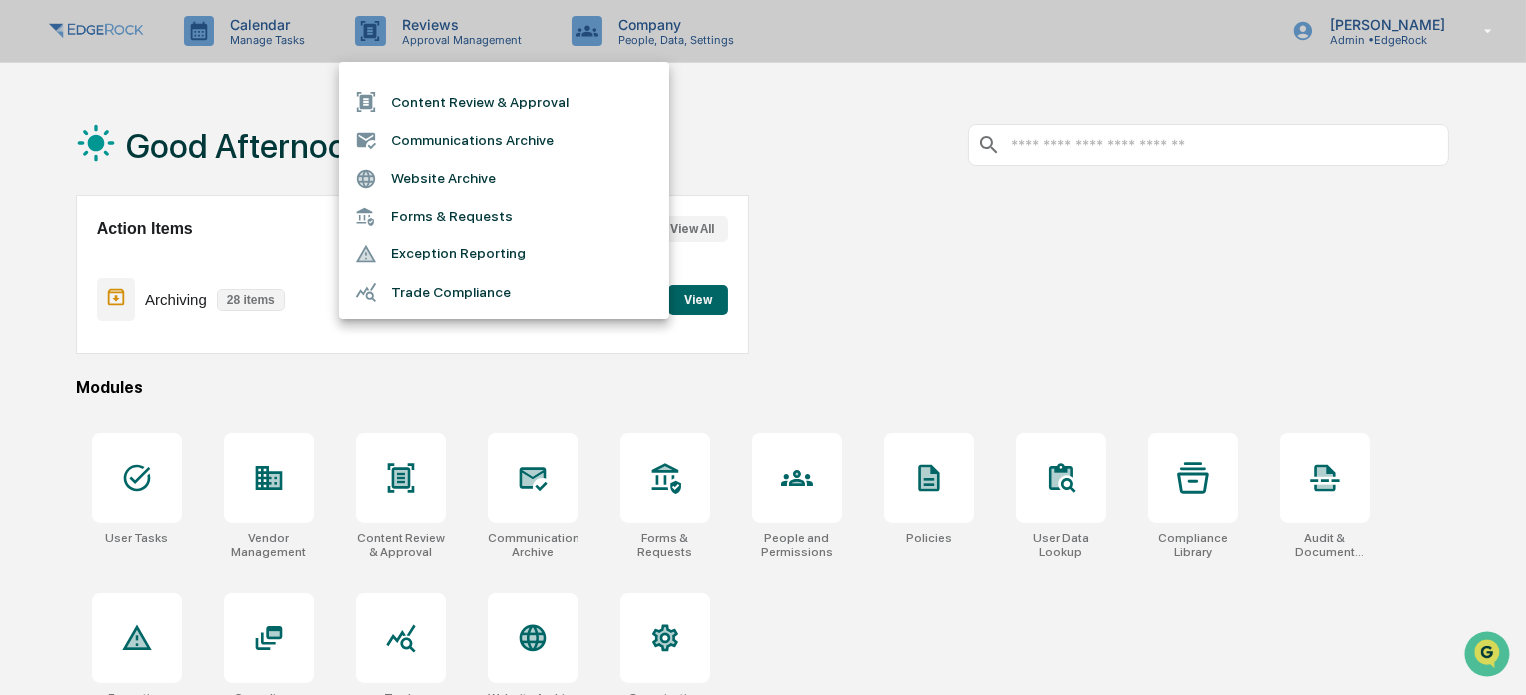
click at [645, 33] on div at bounding box center [763, 347] width 1526 height 695
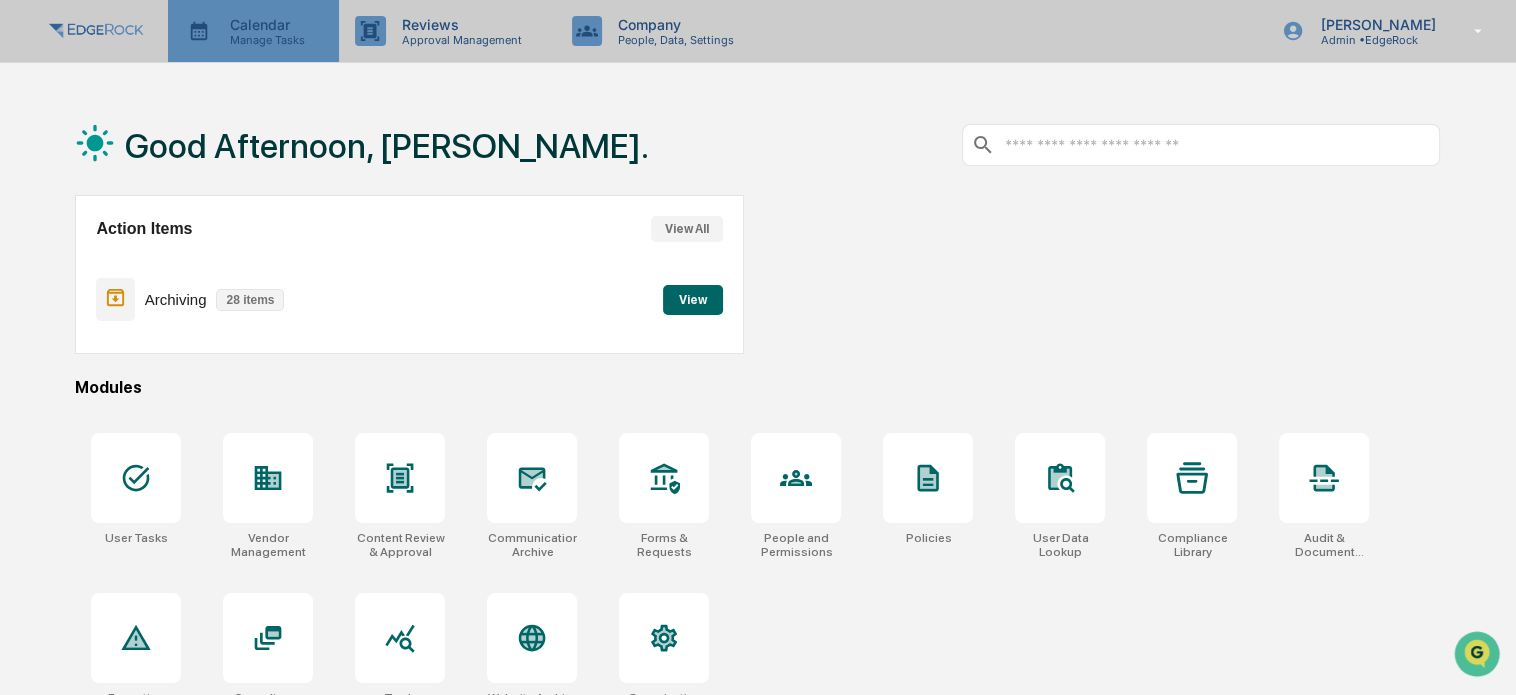
click at [269, 32] on p "Calendar" at bounding box center [264, 24] width 101 height 17
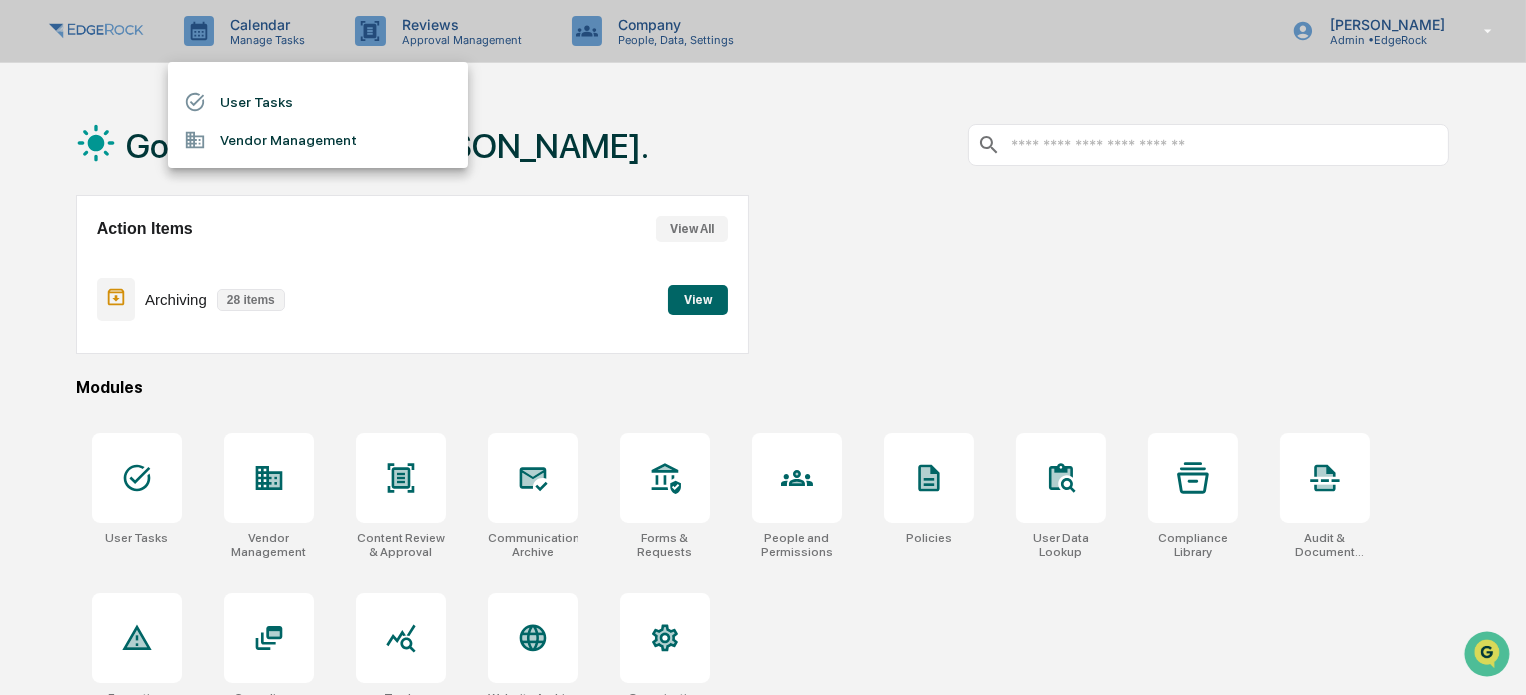
click at [292, 103] on li "User Tasks" at bounding box center [318, 102] width 300 height 38
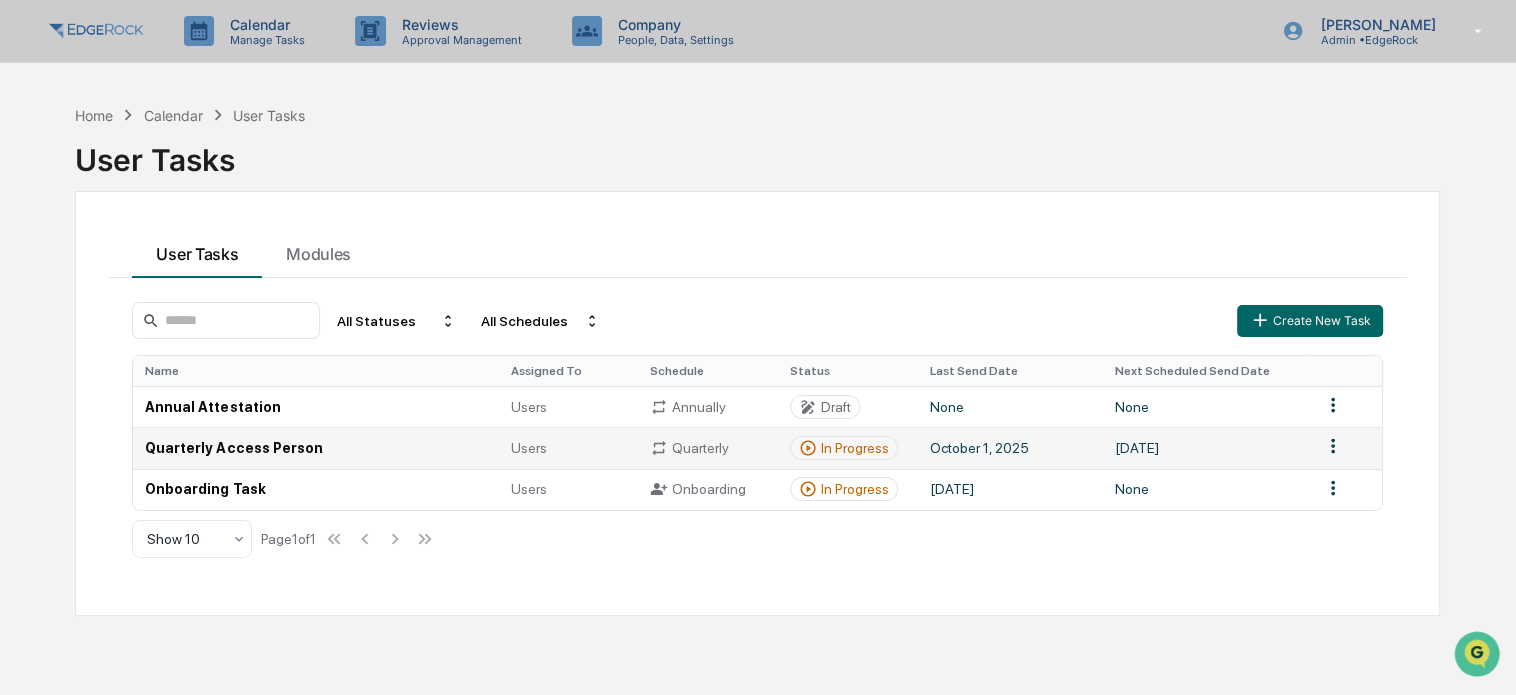
click at [243, 444] on td "Quarterly Access Person" at bounding box center [315, 447] width 365 height 41
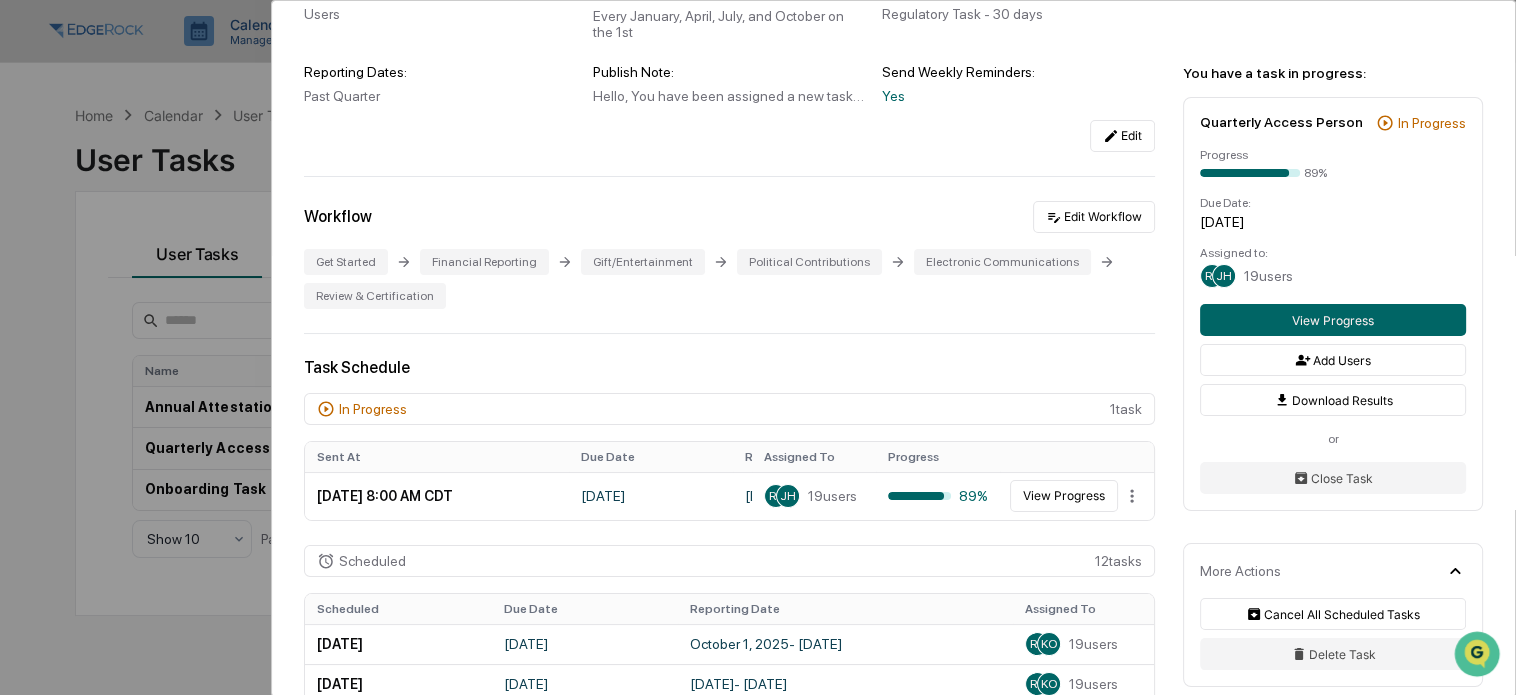
scroll to position [300, 0]
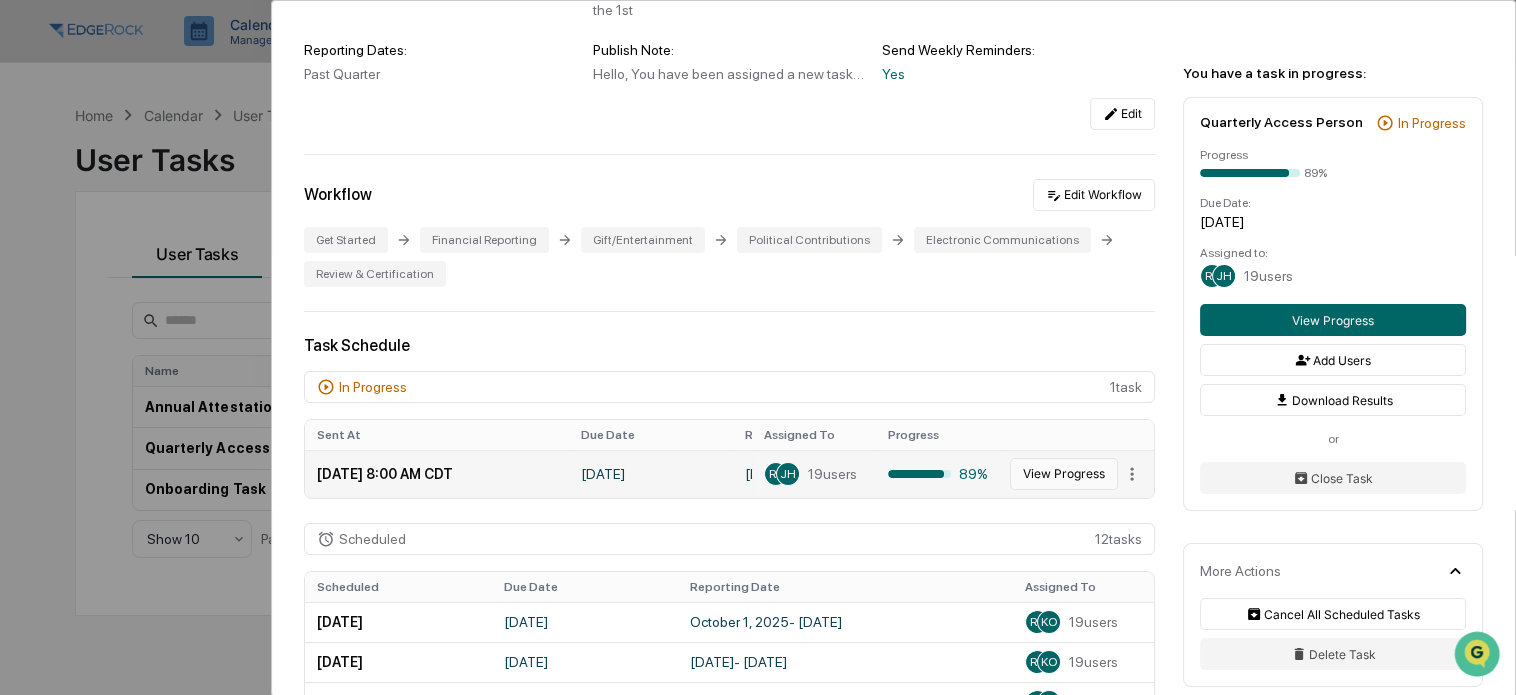
click at [1049, 478] on button "View Progress" at bounding box center [1064, 474] width 108 height 32
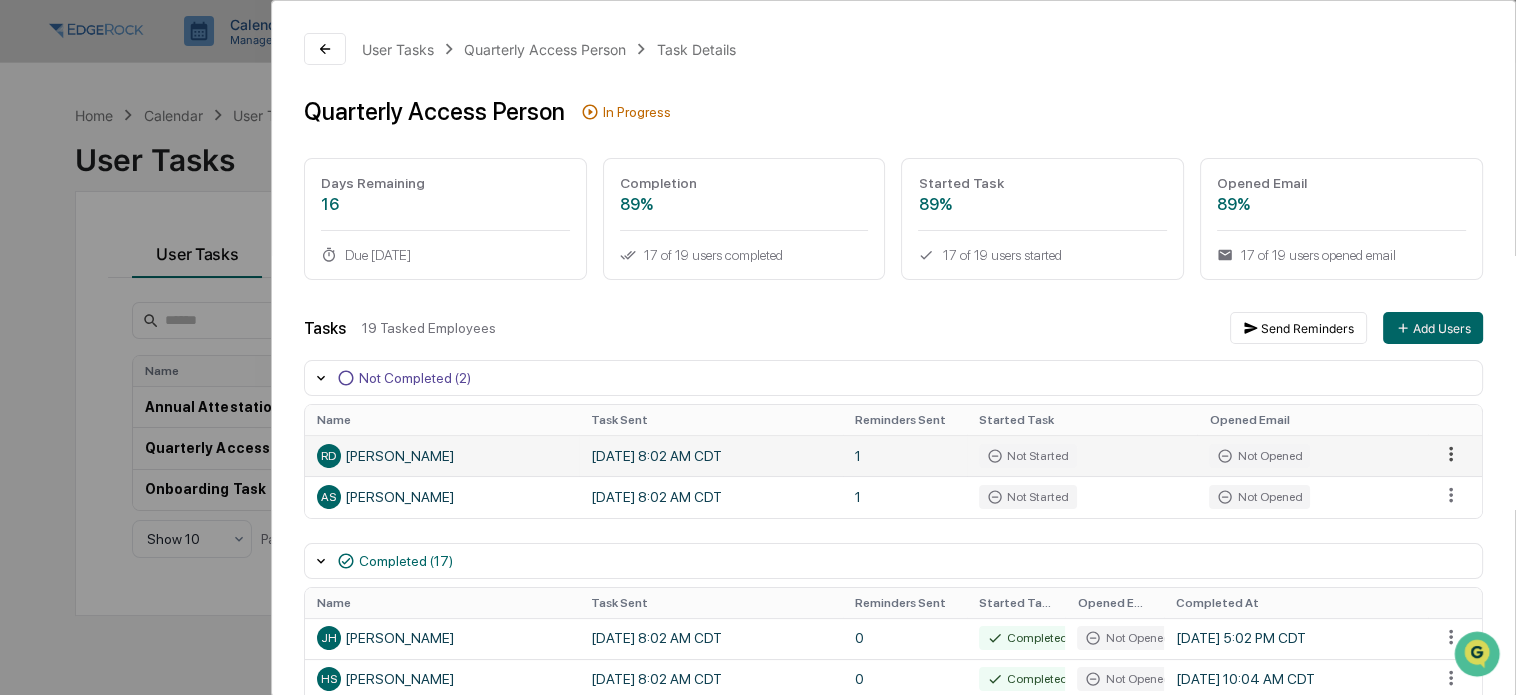
click at [1441, 453] on html "Calendar Manage Tasks Reviews Approval Management Company People, Data, Setting…" at bounding box center [758, 347] width 1516 height 695
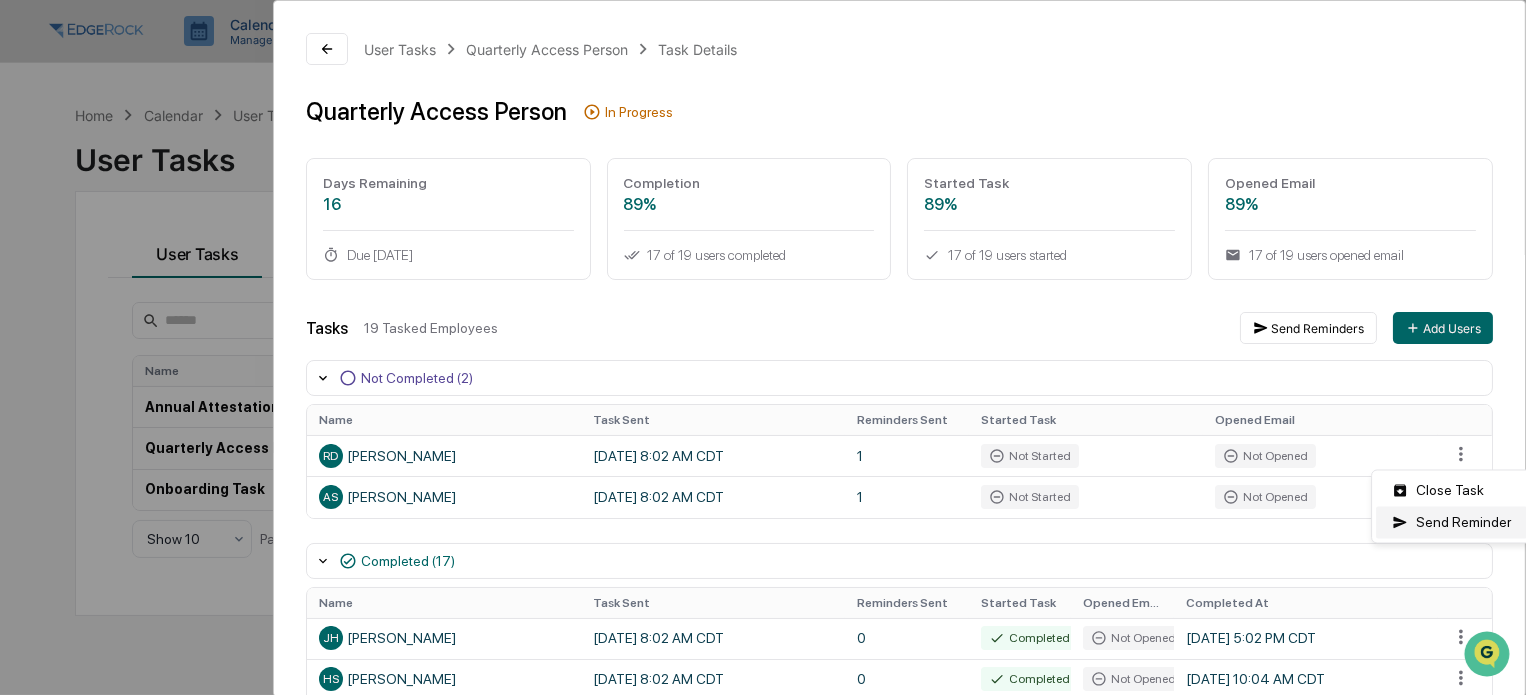
click at [1444, 520] on div "Send Reminder" at bounding box center [1451, 523] width 151 height 32
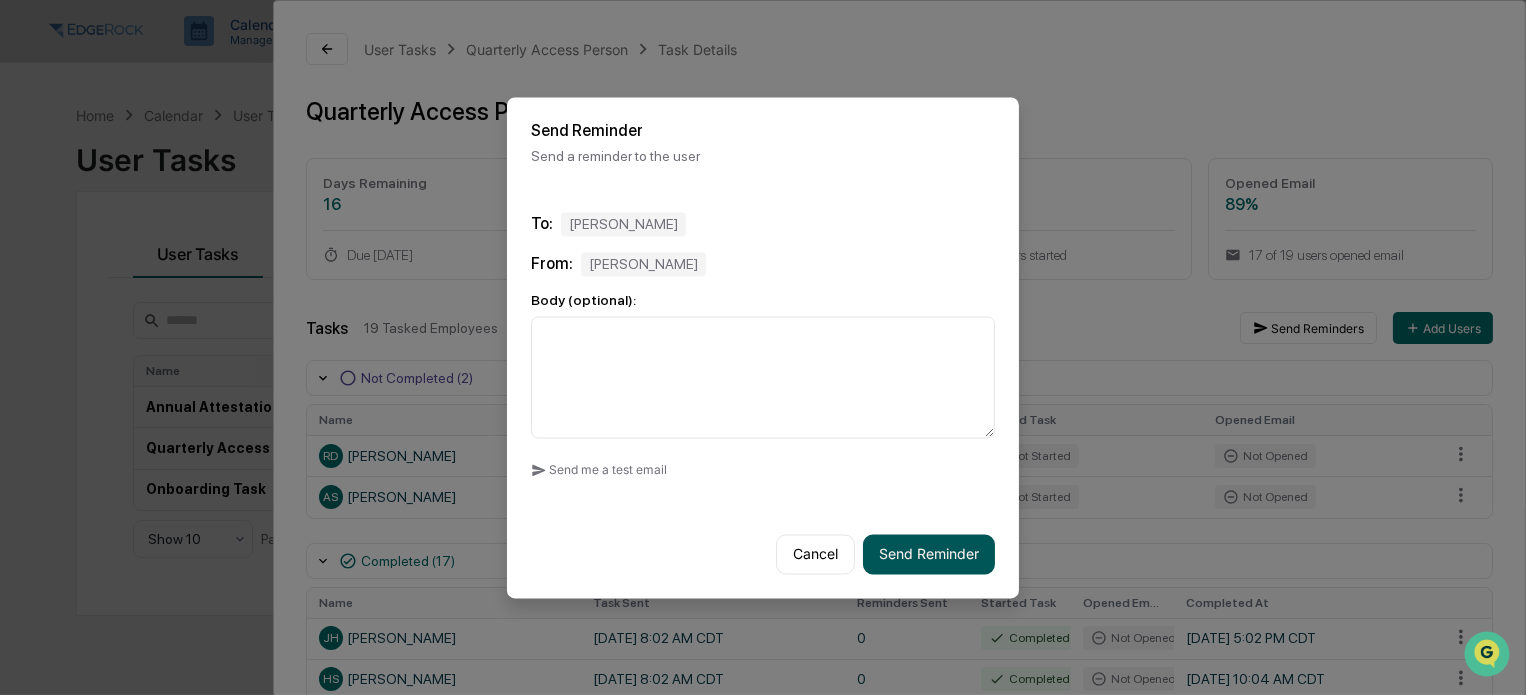
click at [936, 549] on button "Send Reminder" at bounding box center [929, 554] width 132 height 40
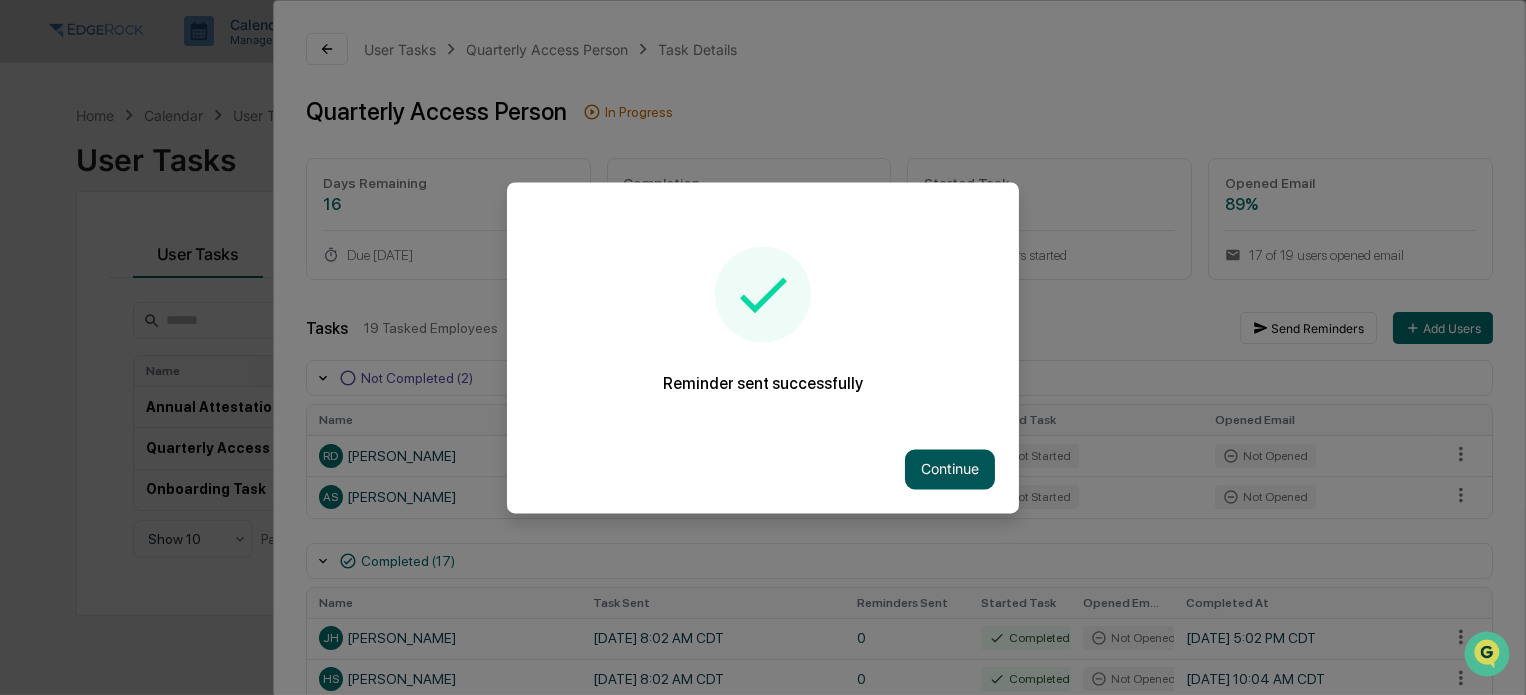
click at [961, 460] on button "Continue" at bounding box center [950, 469] width 90 height 40
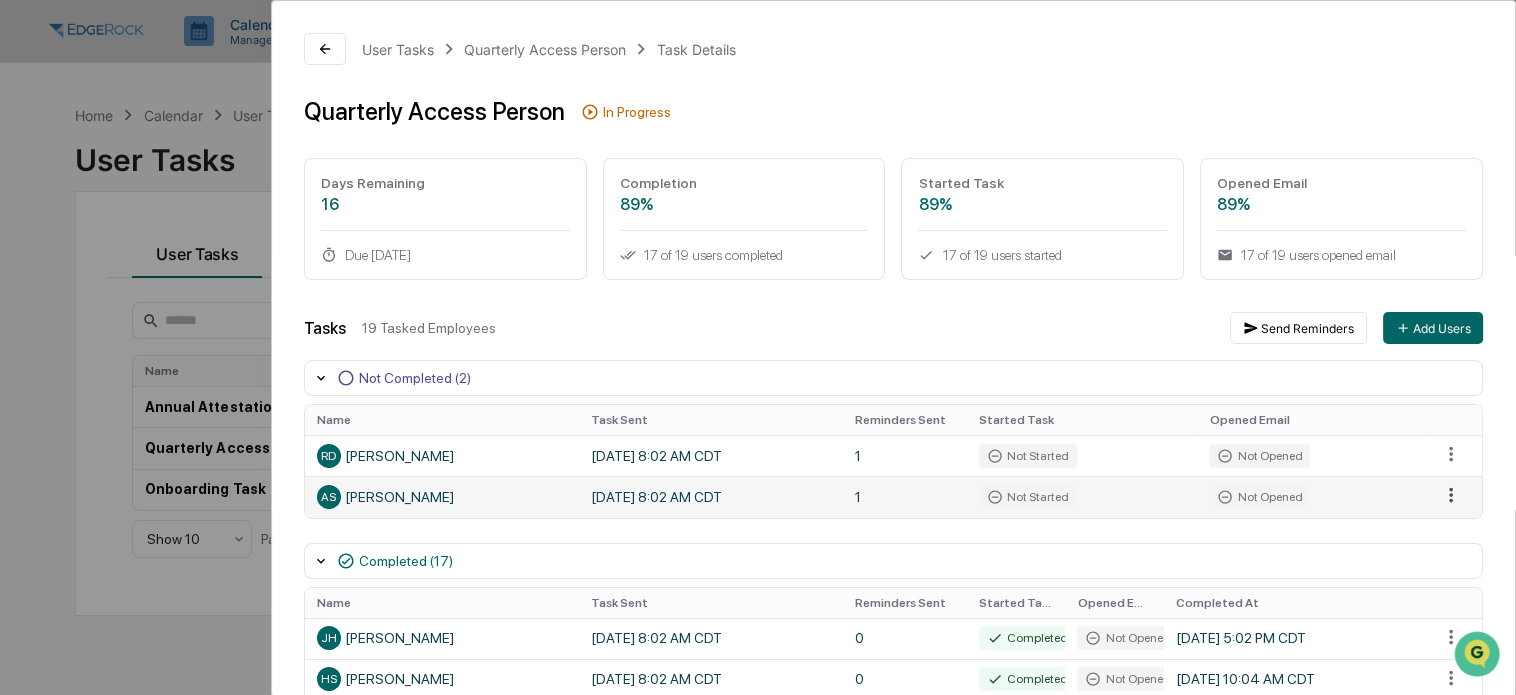
click at [1440, 498] on html "Calendar Manage Tasks Reviews Approval Management Company People, Data, Setting…" at bounding box center [758, 347] width 1516 height 695
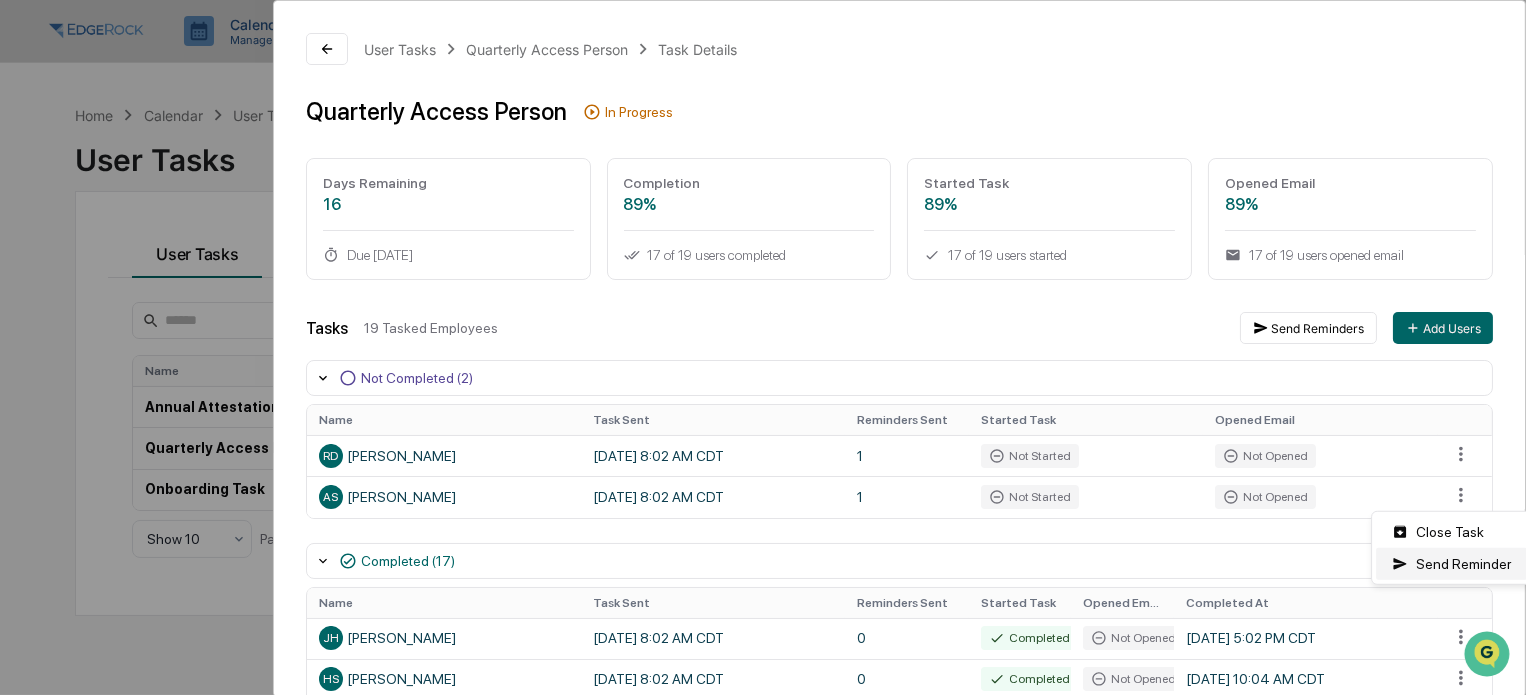
click at [1432, 560] on div "Send Reminder" at bounding box center [1451, 564] width 151 height 32
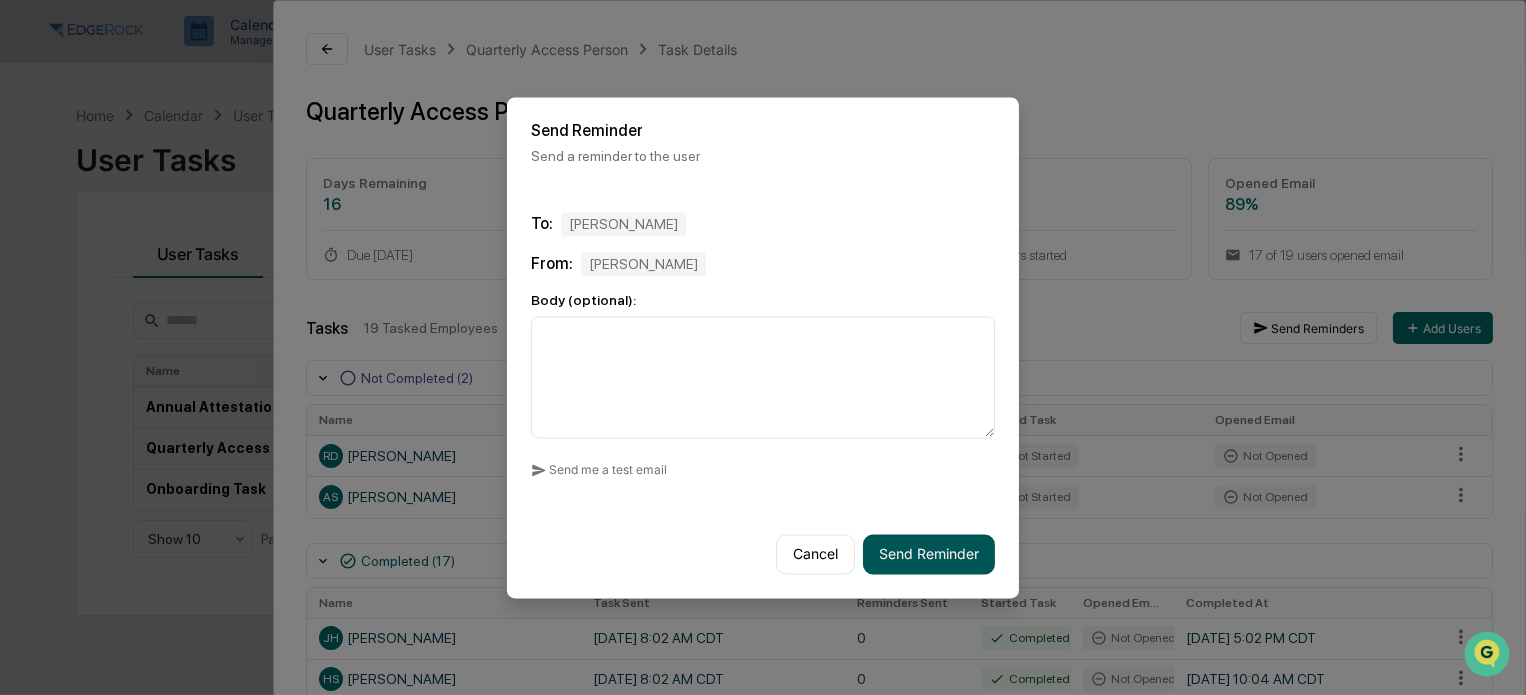
click at [948, 546] on button "Send Reminder" at bounding box center [929, 554] width 132 height 40
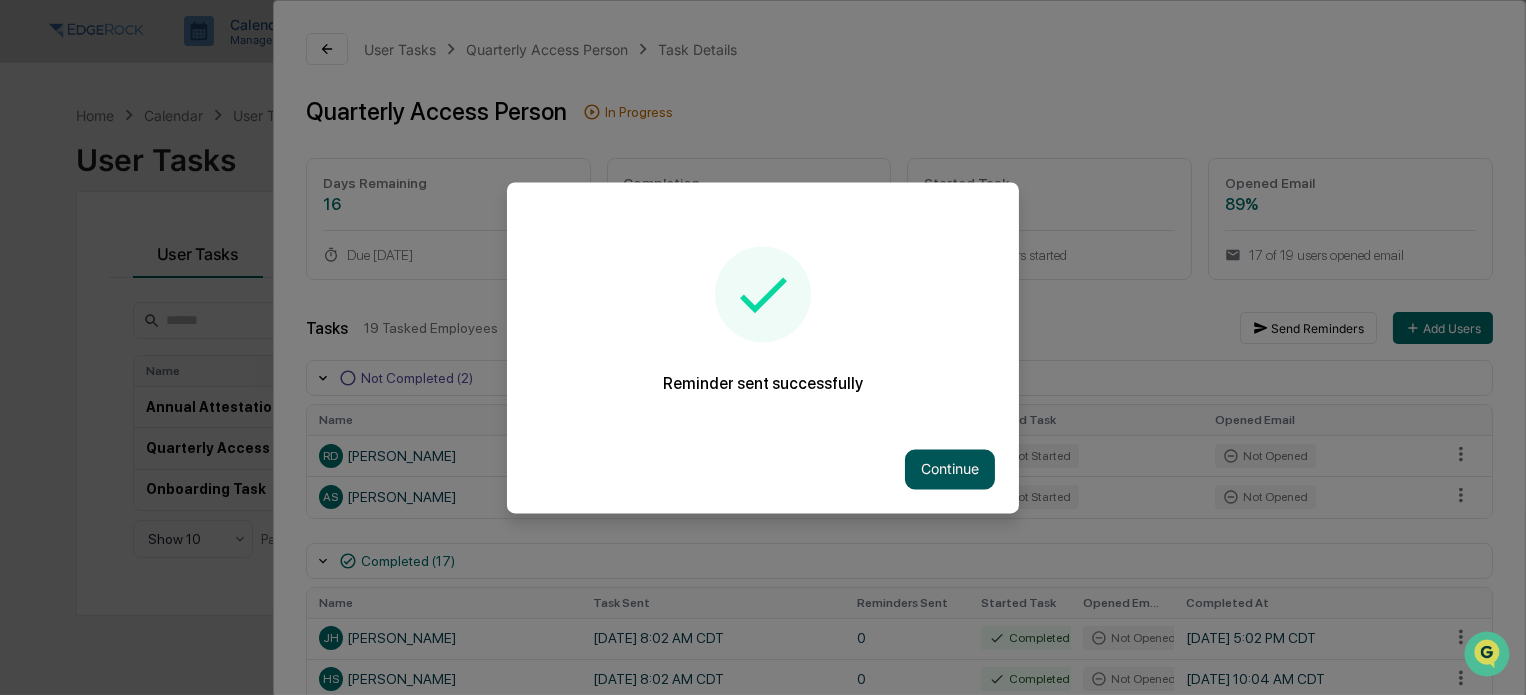
click at [964, 469] on button "Continue" at bounding box center [950, 469] width 90 height 40
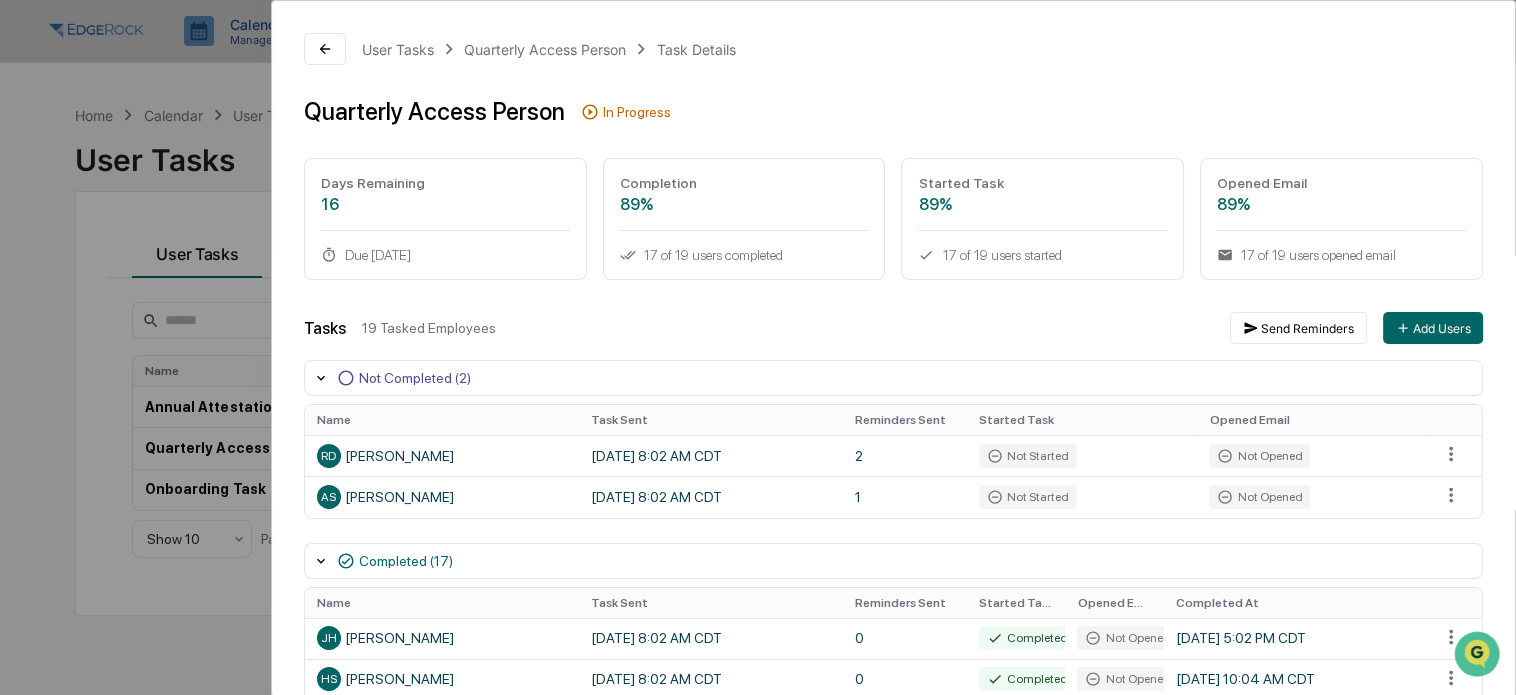
click at [215, 284] on div "User Tasks Quarterly Access Person Task Details Quarterly Access Person In Prog…" at bounding box center [758, 347] width 1516 height 695
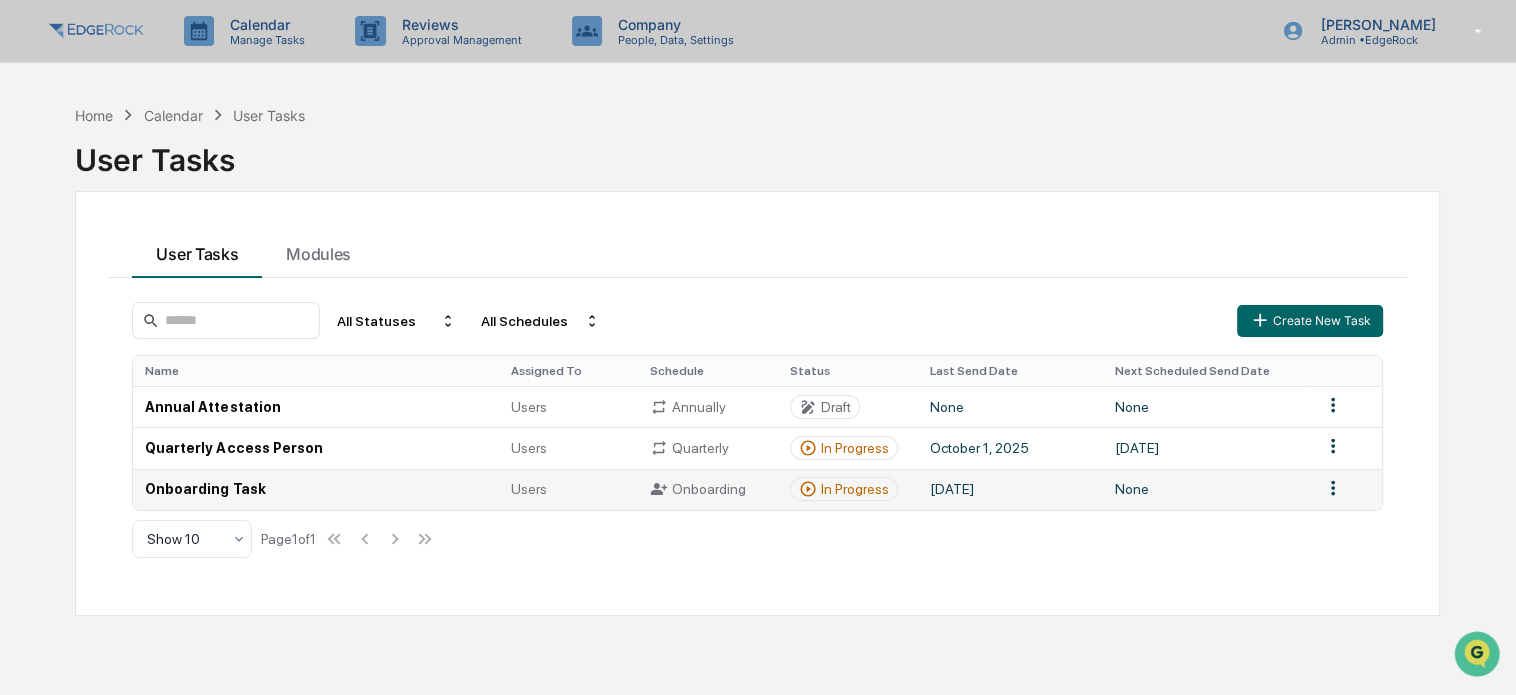
click at [193, 488] on td "Onboarding Task" at bounding box center [315, 489] width 365 height 41
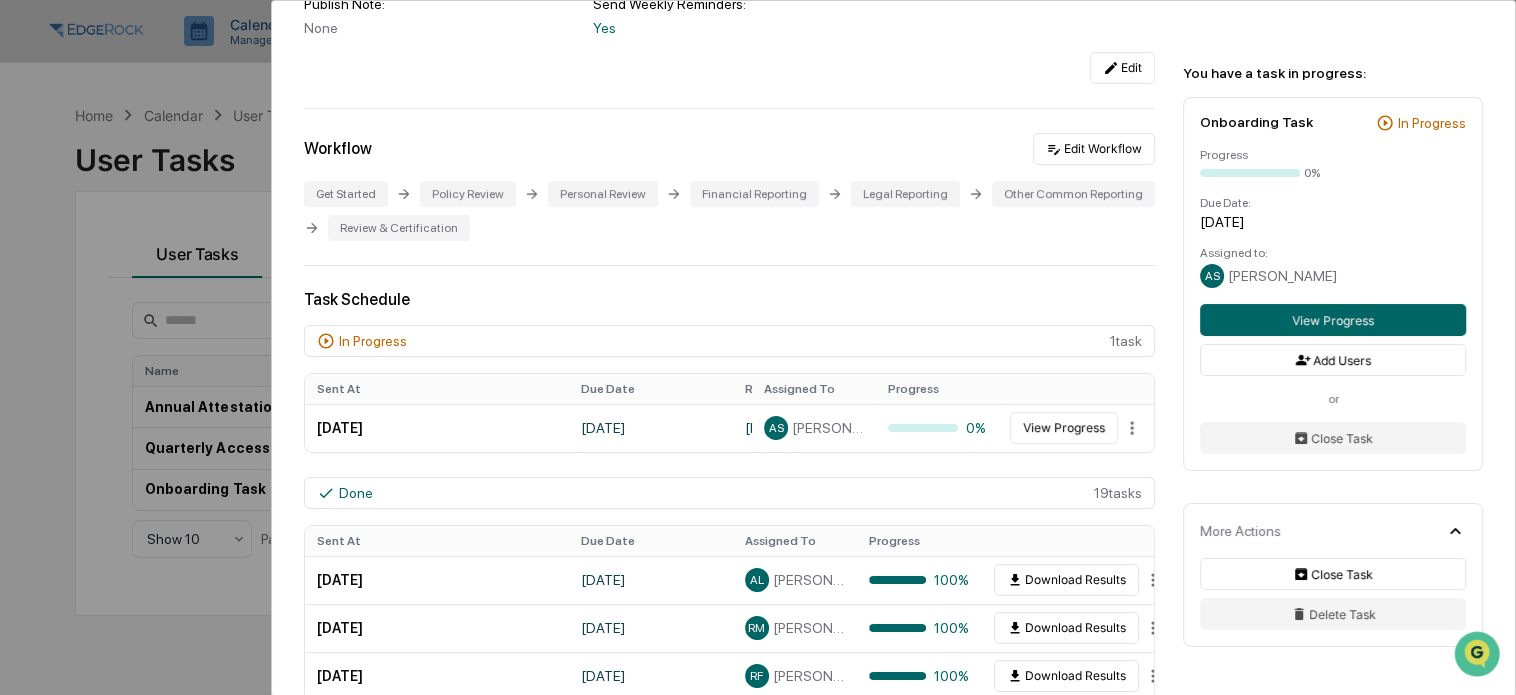
scroll to position [300, 0]
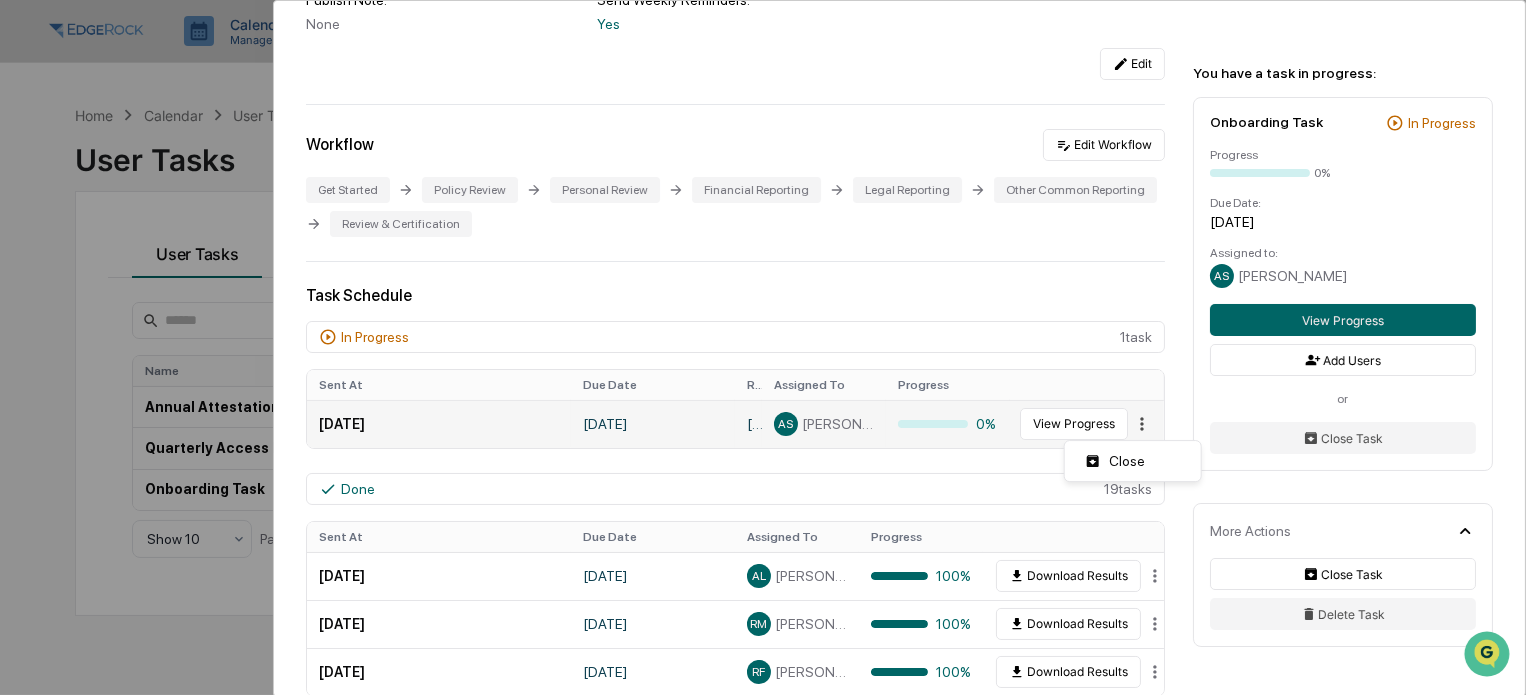
click at [1121, 430] on html "Calendar Manage Tasks Reviews Approval Management Company People, Data, Setting…" at bounding box center [763, 347] width 1526 height 695
click at [1140, 423] on html "Calendar Manage Tasks Reviews Approval Management Company People, Data, Setting…" at bounding box center [763, 347] width 1526 height 695
click at [1066, 427] on button "View Progress" at bounding box center [1064, 424] width 108 height 32
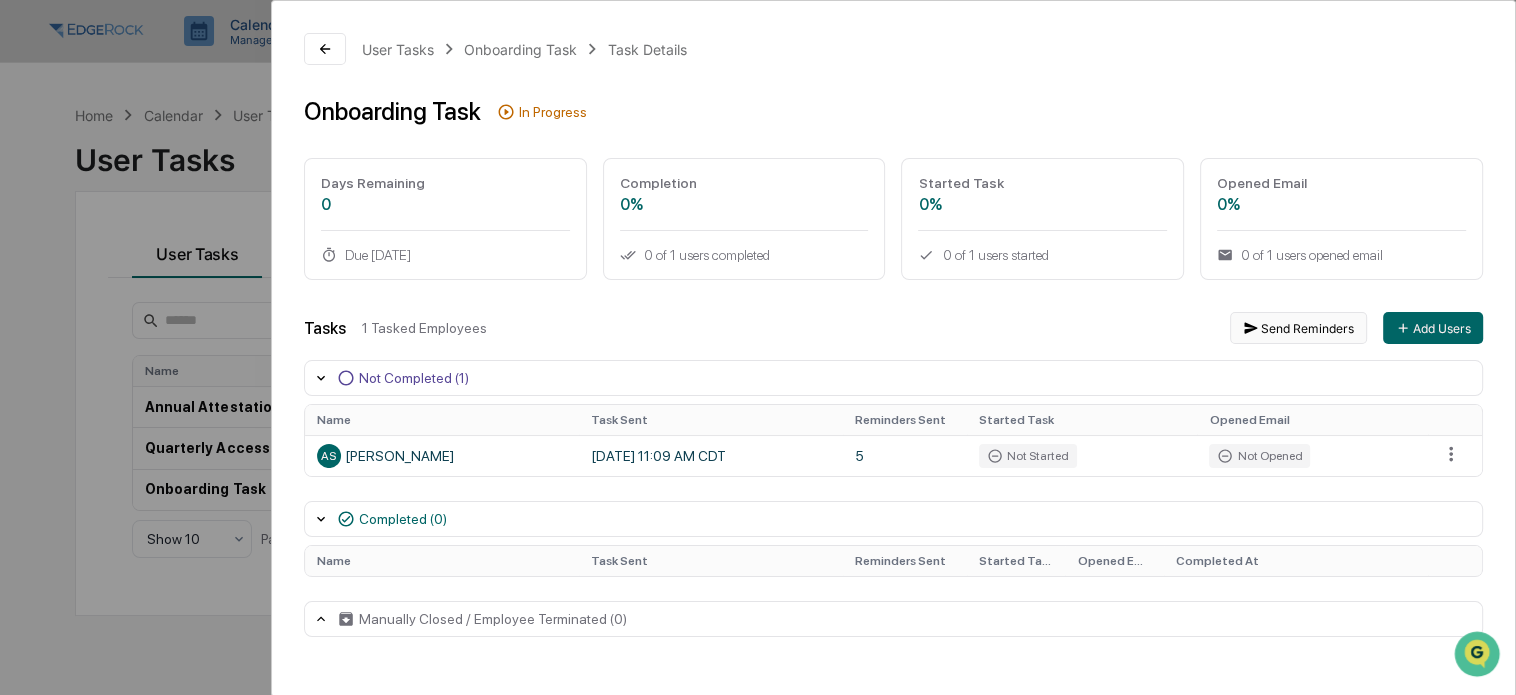
click at [1294, 329] on button "Send Reminders" at bounding box center [1298, 328] width 137 height 32
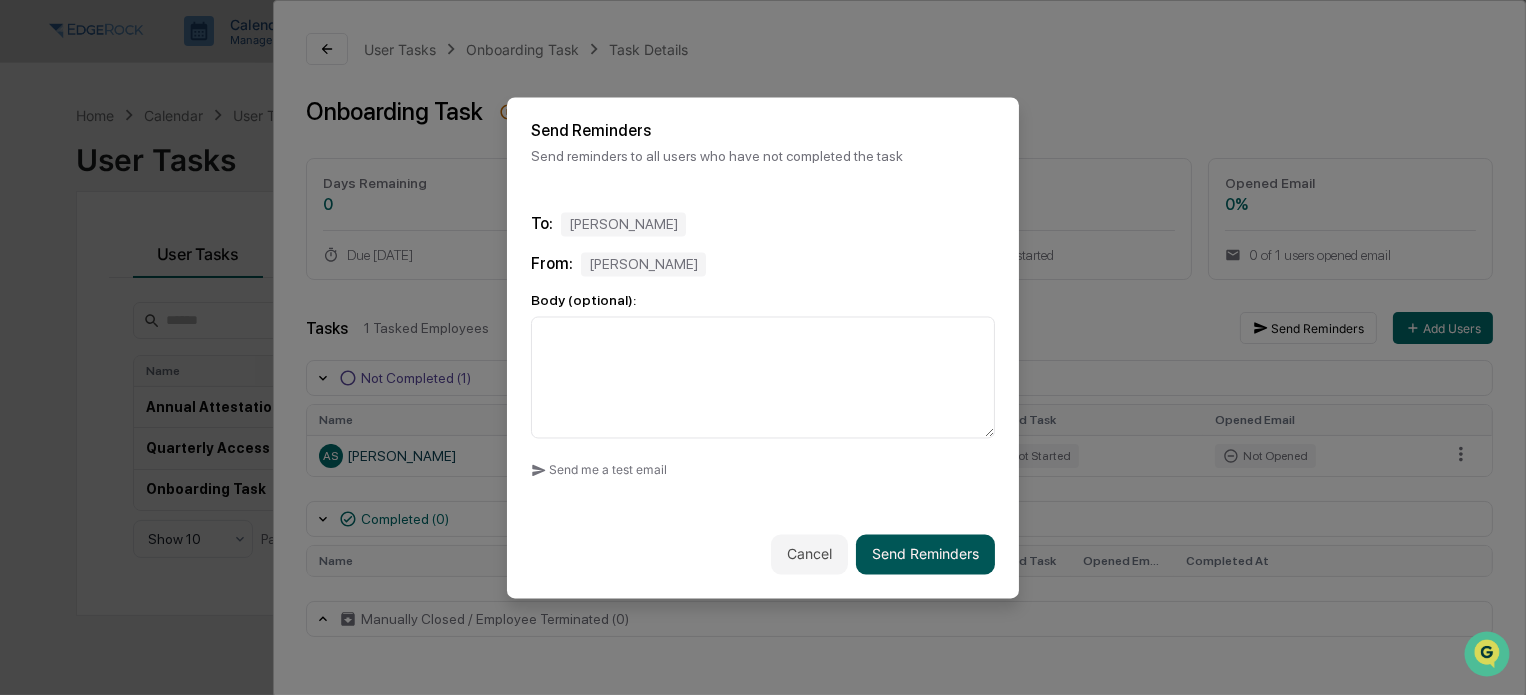
click at [940, 550] on button "Send Reminders" at bounding box center [925, 554] width 139 height 40
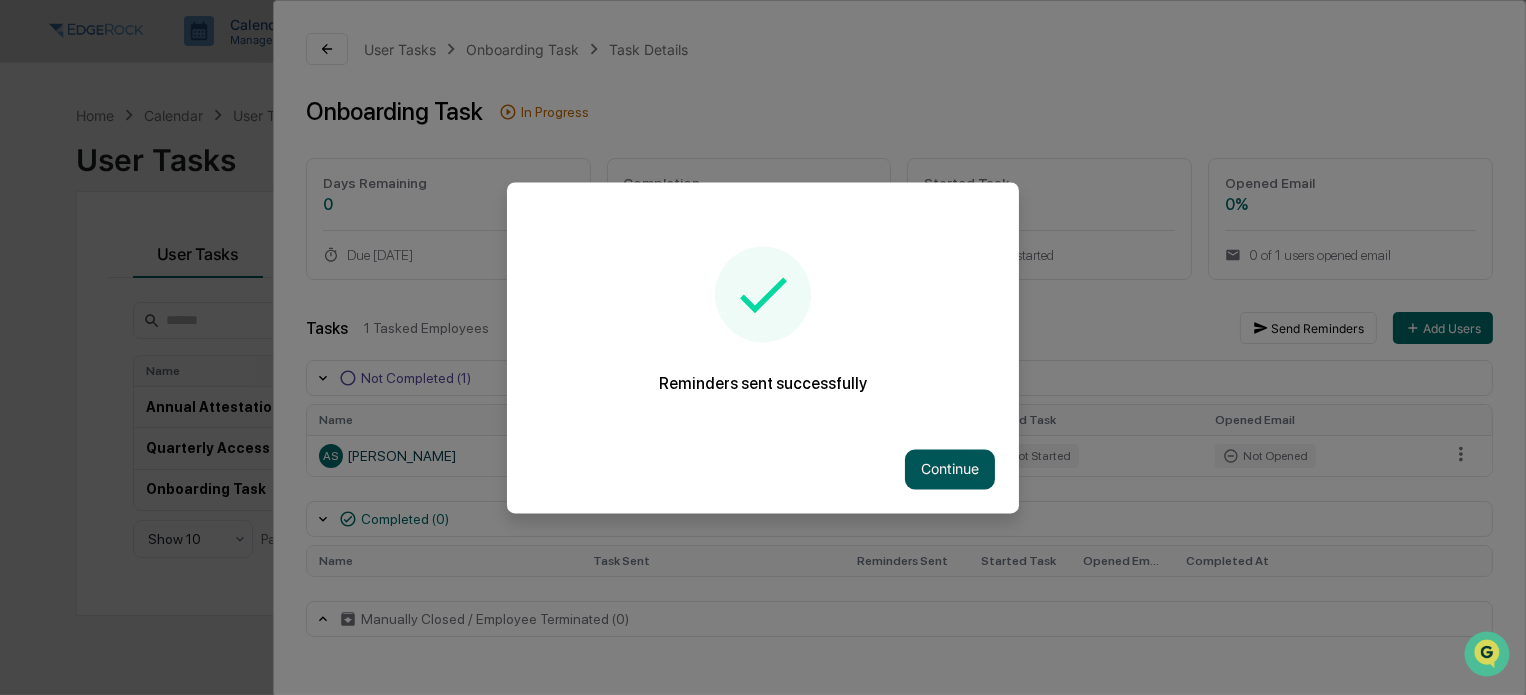
click at [946, 458] on button "Continue" at bounding box center [950, 469] width 90 height 40
